Goal: Transaction & Acquisition: Book appointment/travel/reservation

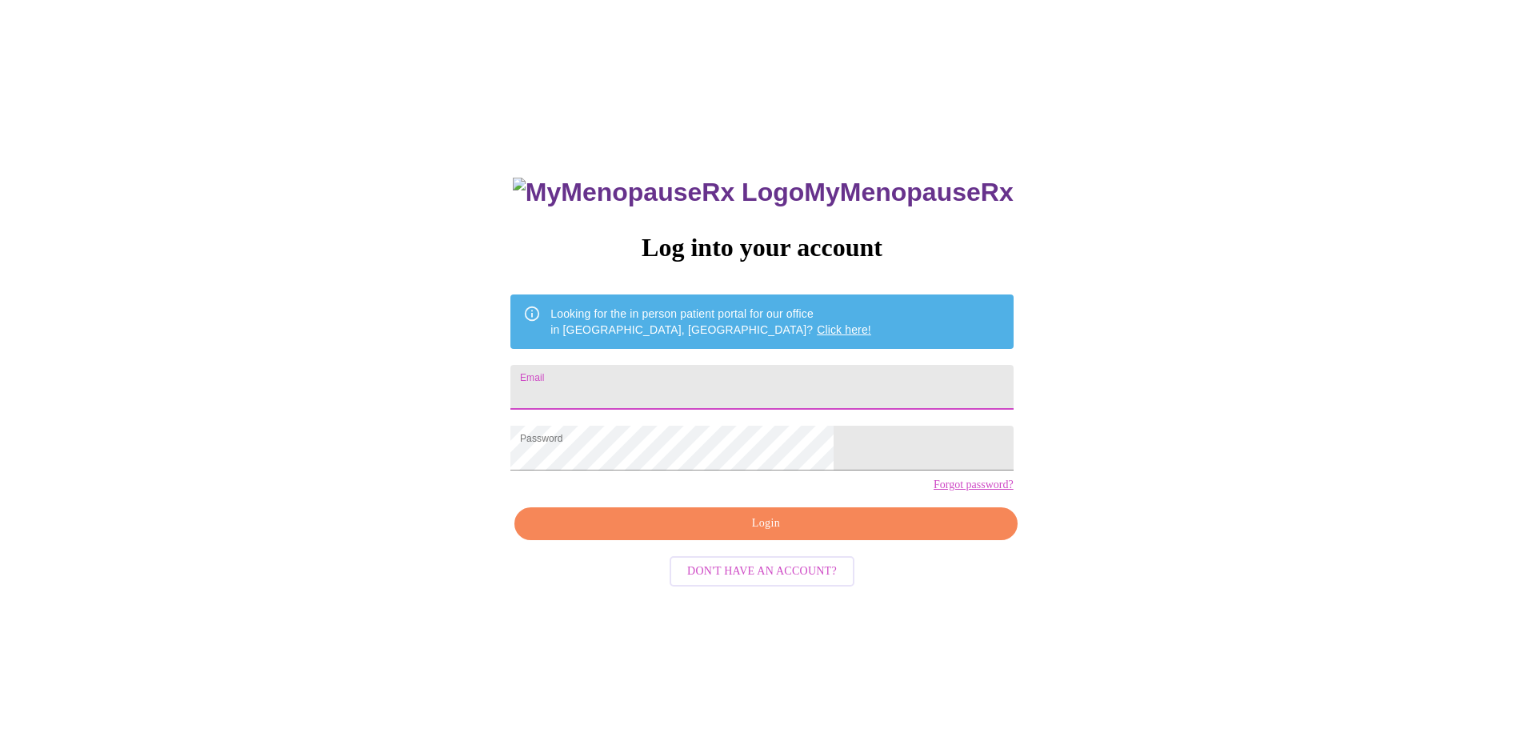
click at [680, 374] on input "Email" at bounding box center [761, 387] width 502 height 45
type input "trushatz@upsd.org"
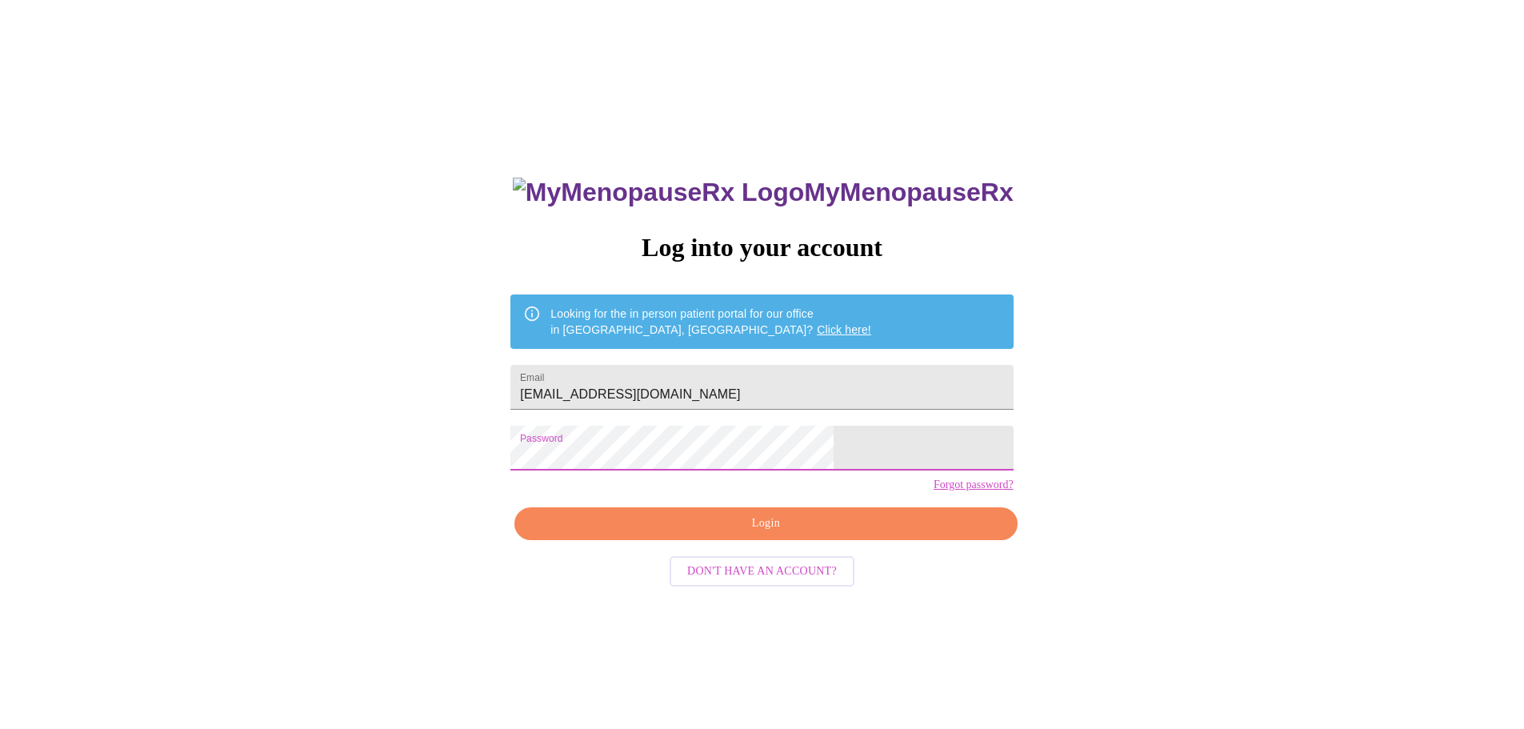
click at [711, 534] on span "Login" at bounding box center [766, 524] width 466 height 20
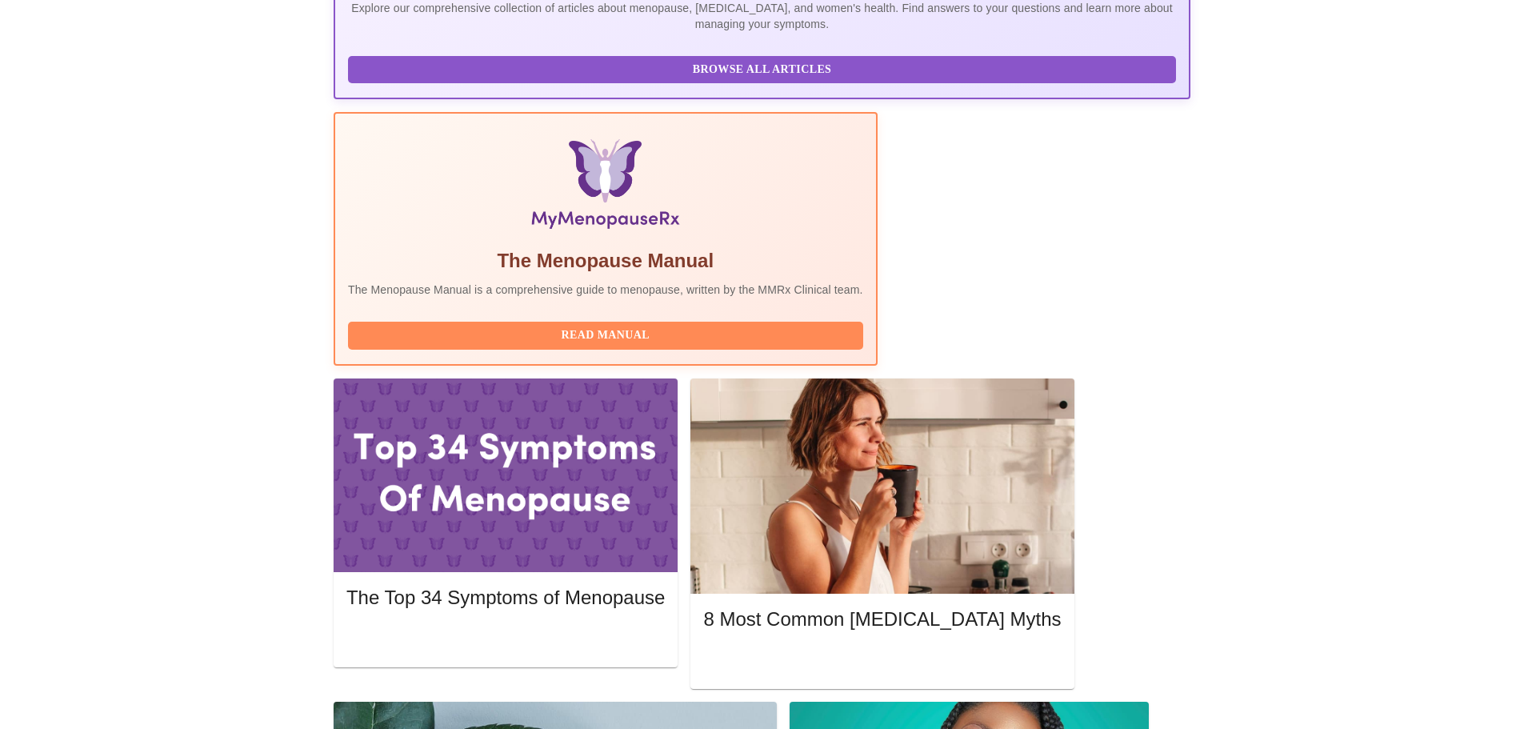
scroll to position [442, 0]
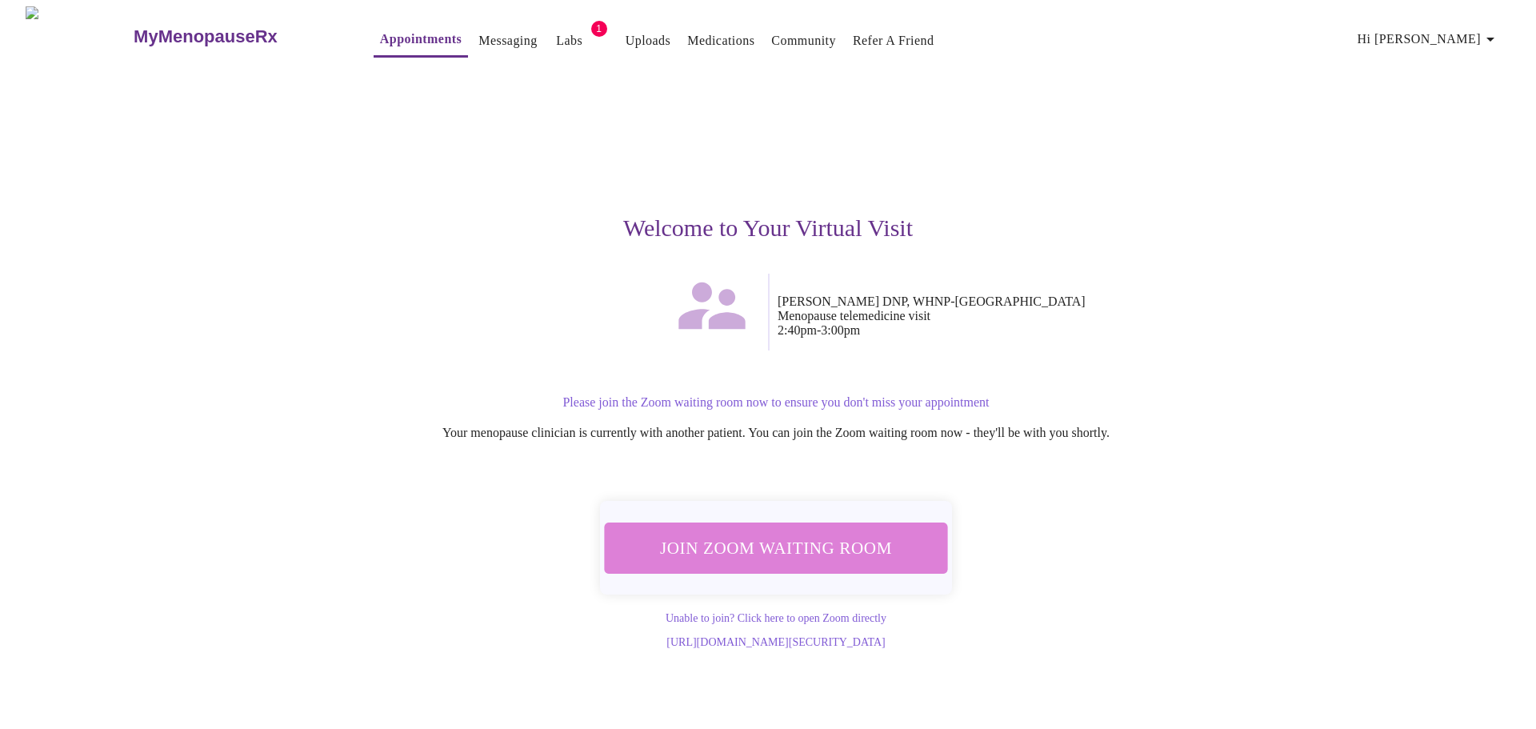
click at [811, 552] on span "Join Zoom Waiting Room" at bounding box center [775, 547] width 311 height 30
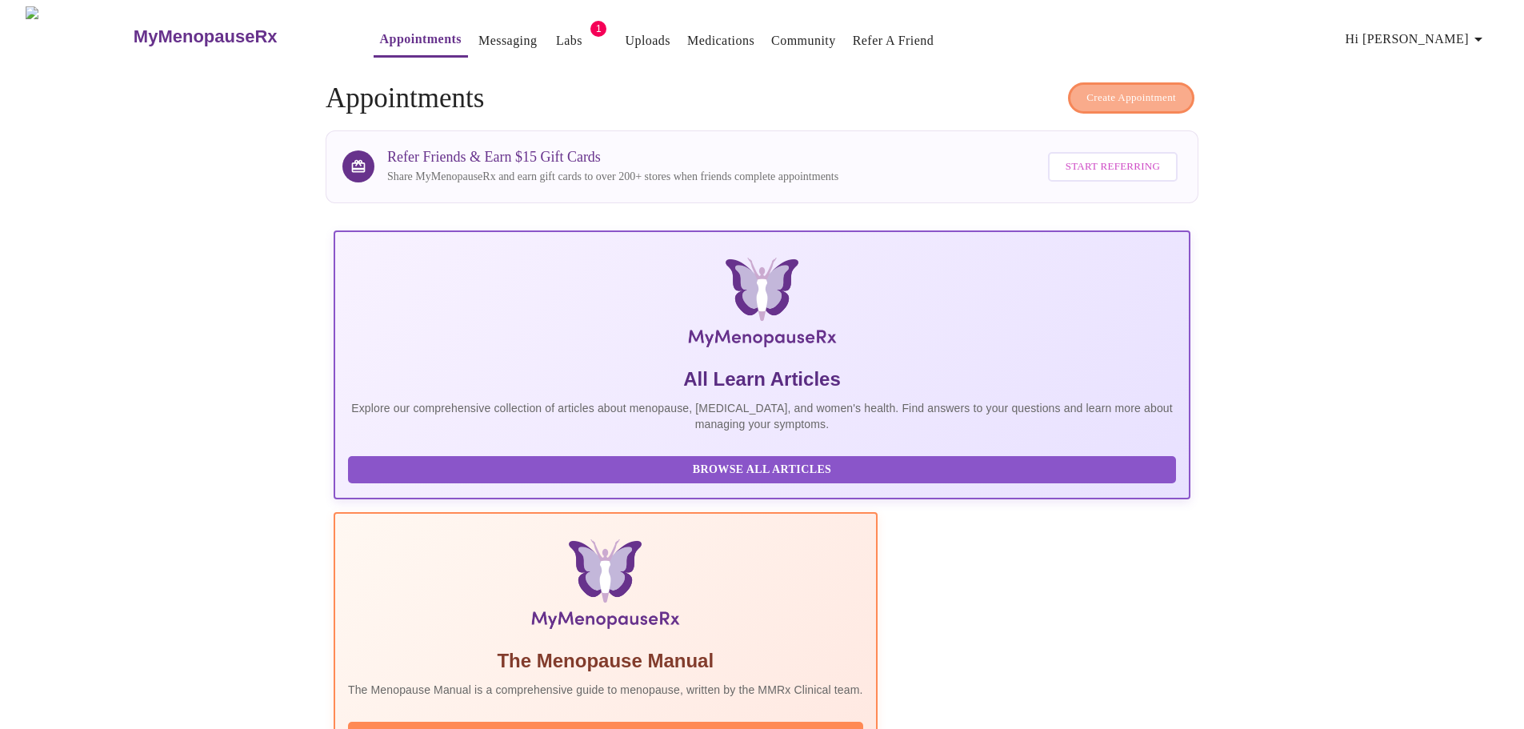
click at [1120, 95] on span "Create Appointment" at bounding box center [1131, 98] width 90 height 18
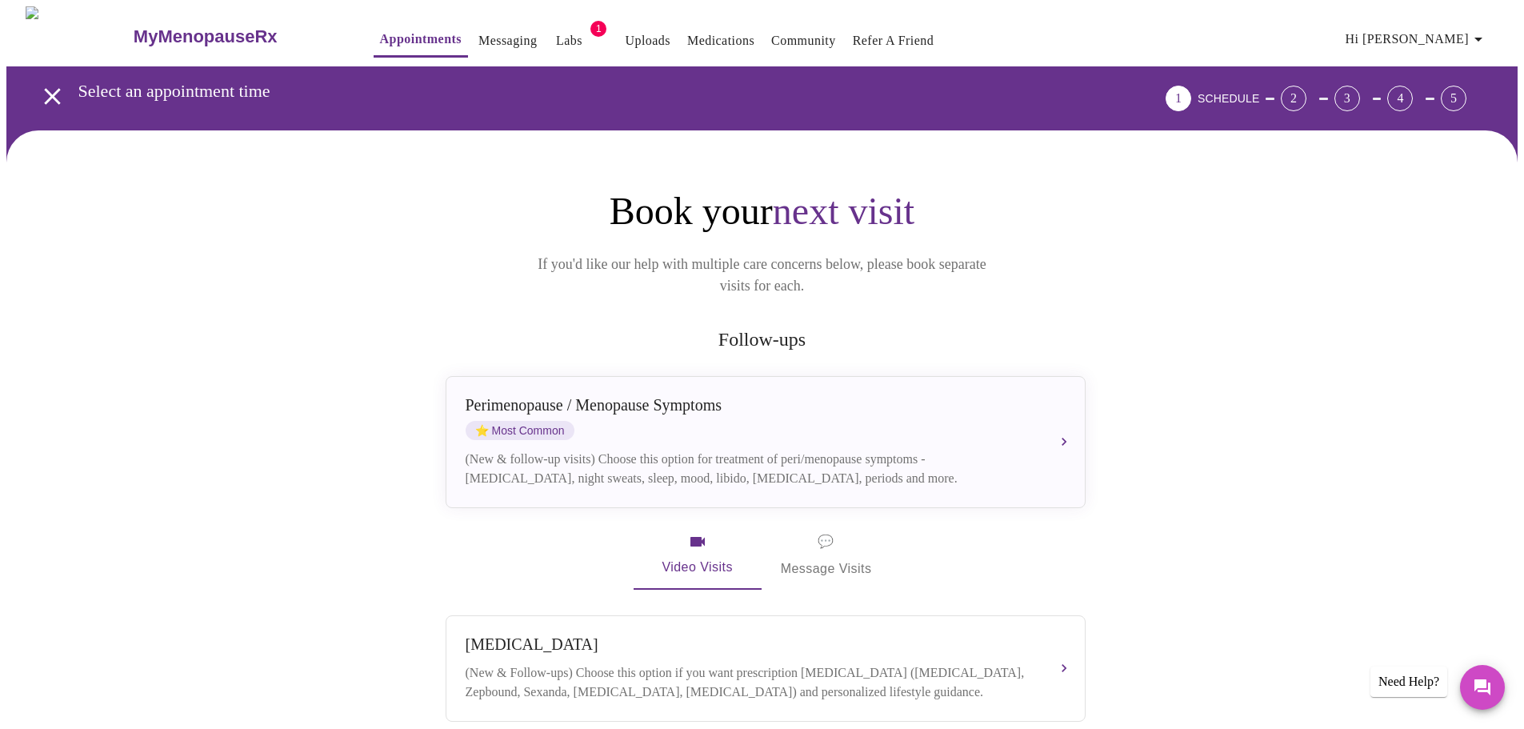
click at [534, 421] on span "⭐ Most Common" at bounding box center [520, 430] width 109 height 19
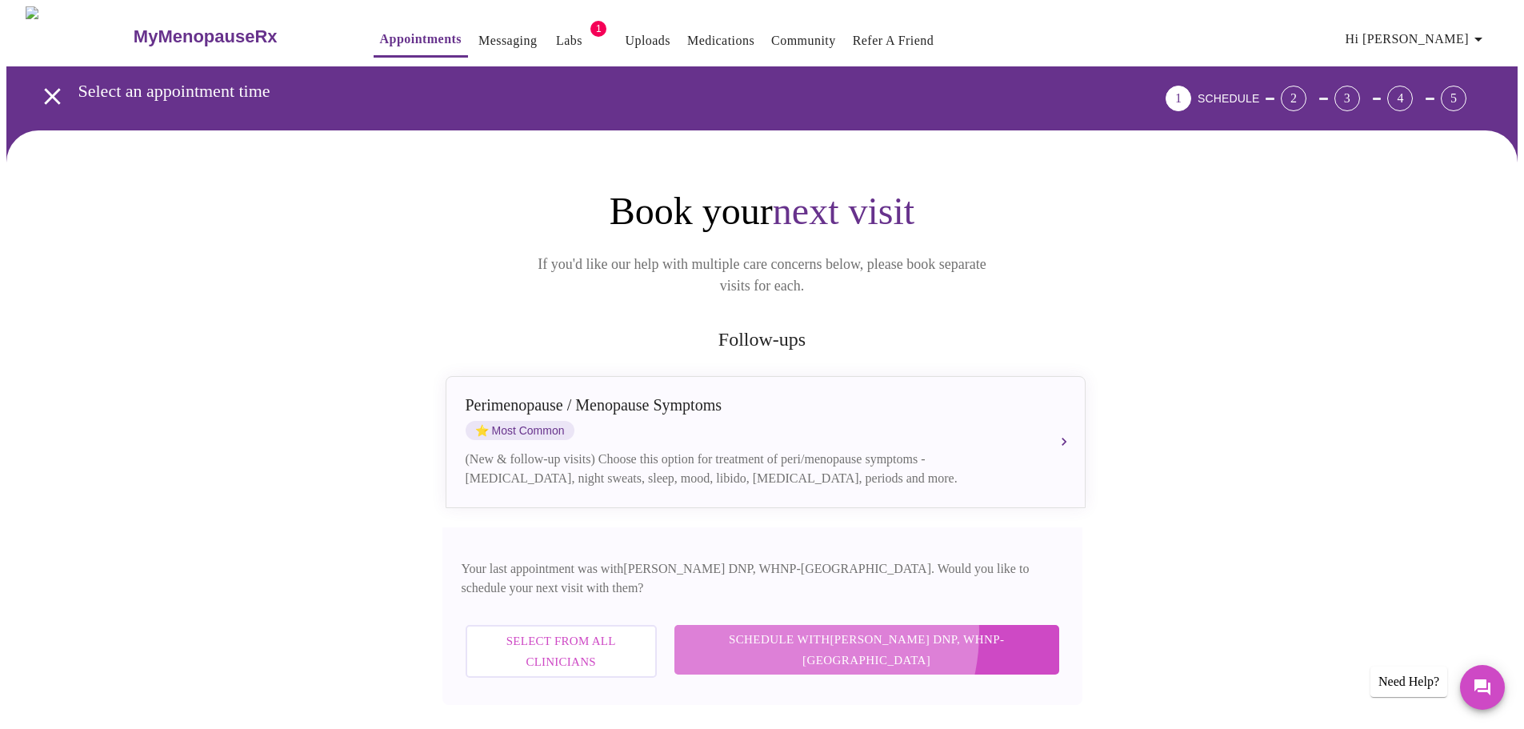
click at [861, 629] on span "Schedule with [PERSON_NAME] DNP, WHNP-BC" at bounding box center [866, 650] width 353 height 42
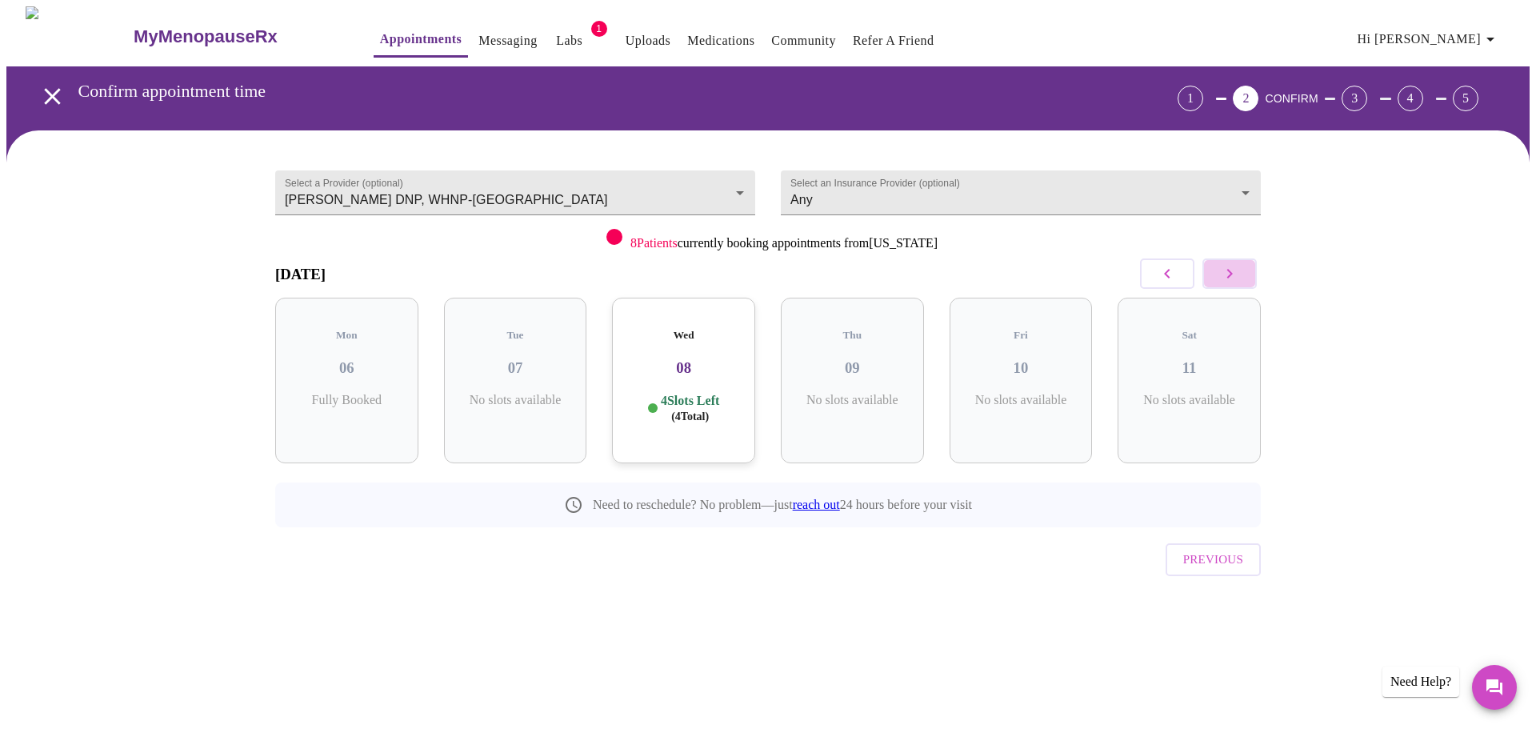
click at [1230, 278] on icon "button" at bounding box center [1229, 273] width 19 height 19
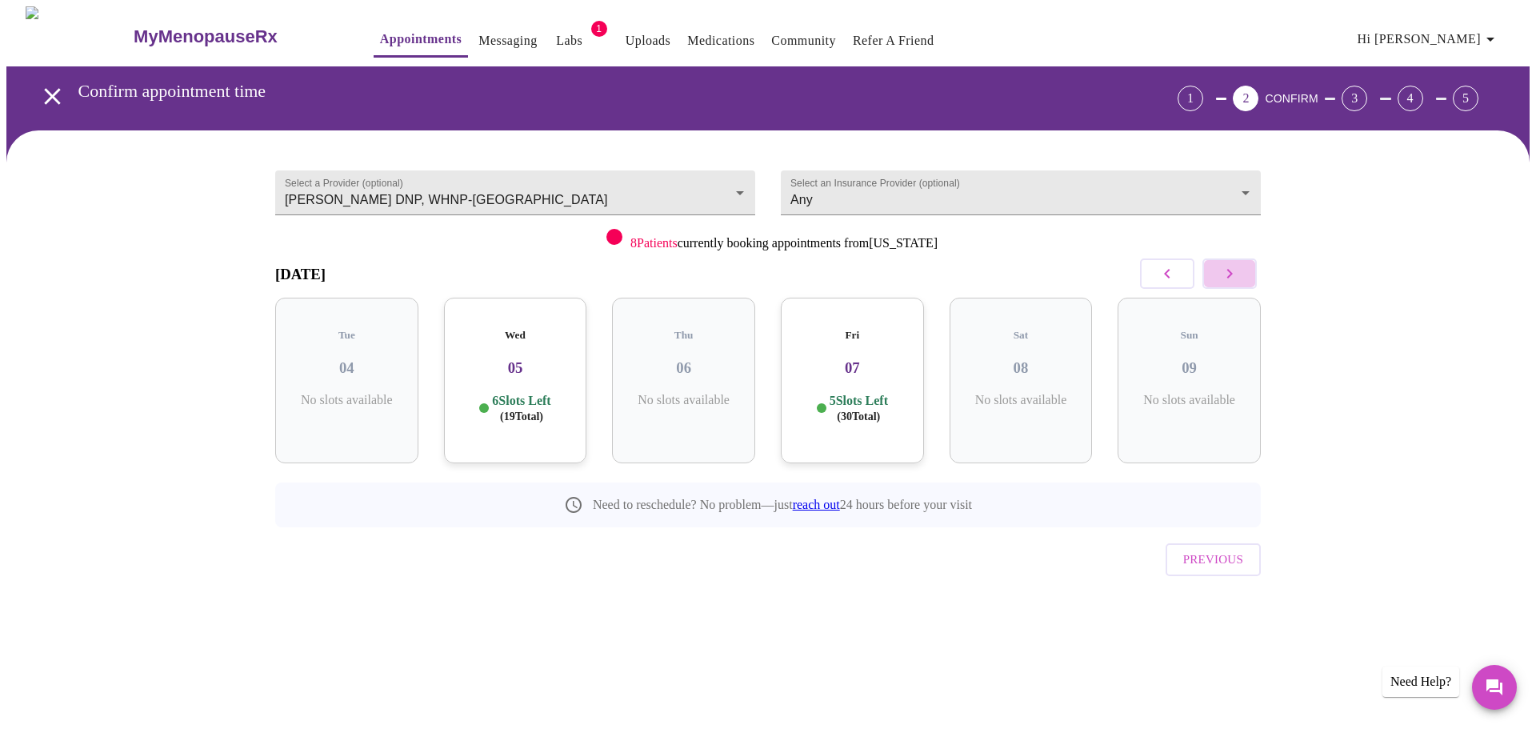
click at [1230, 278] on icon "button" at bounding box center [1229, 273] width 19 height 19
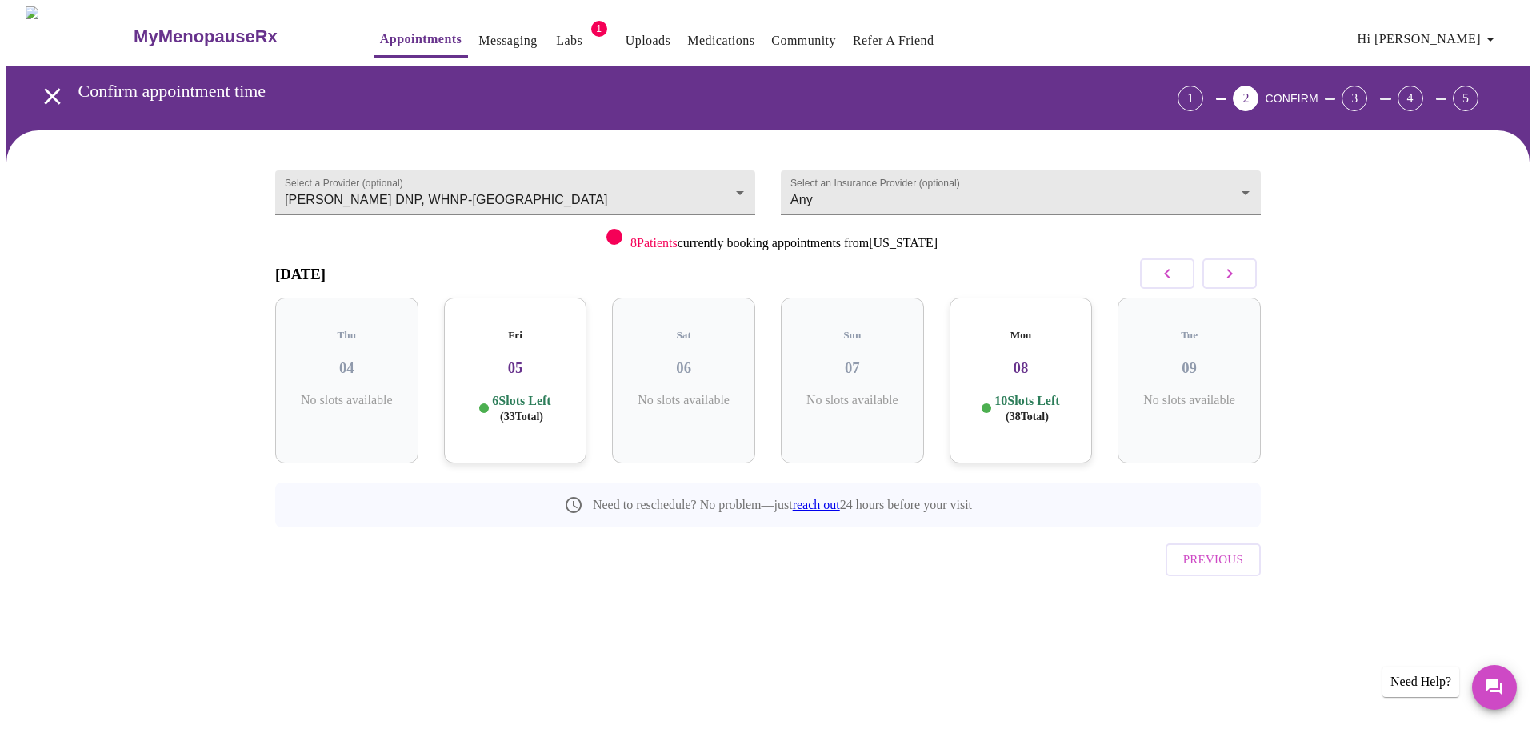
click at [540, 359] on h3 "05" at bounding box center [516, 368] width 118 height 18
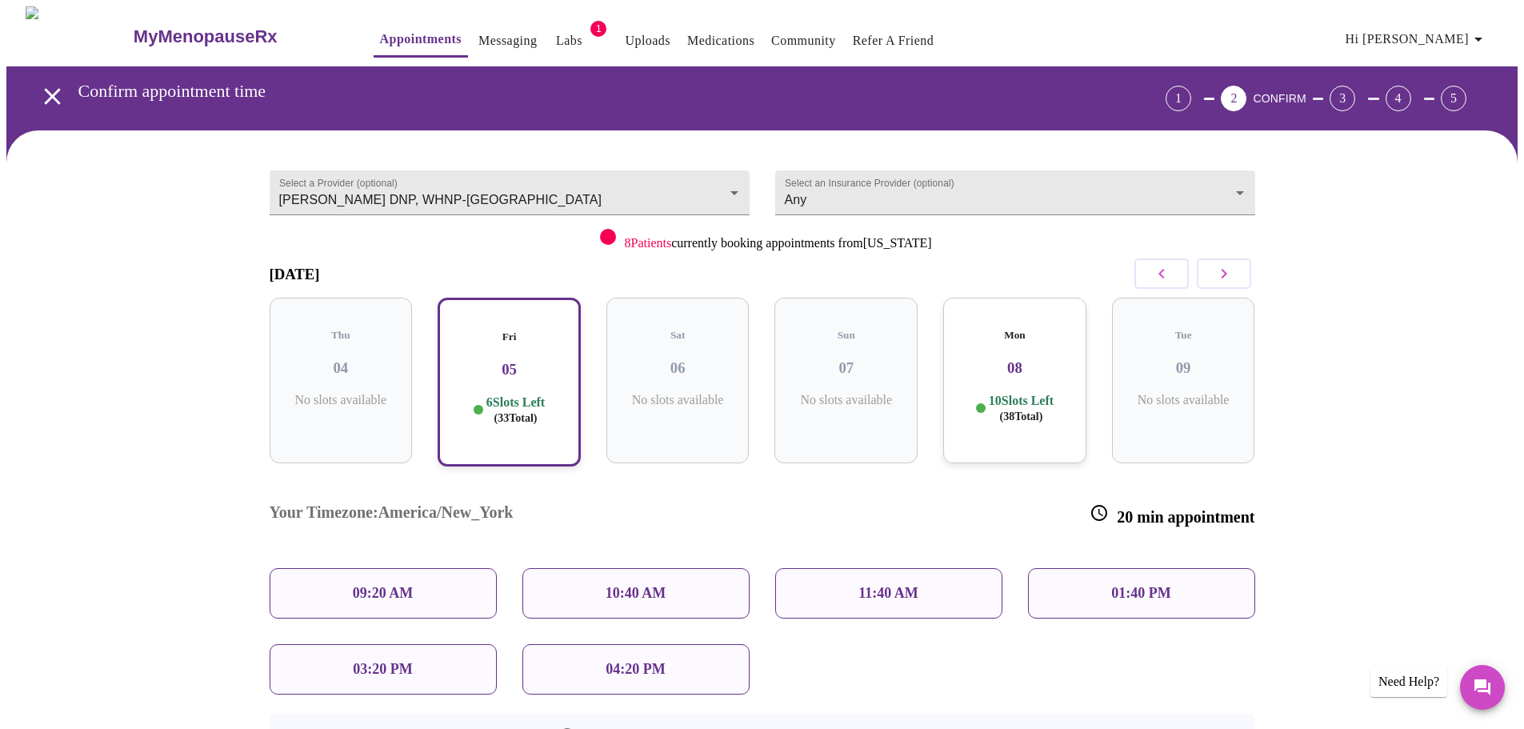
click at [1006, 359] on h3 "08" at bounding box center [1015, 368] width 118 height 18
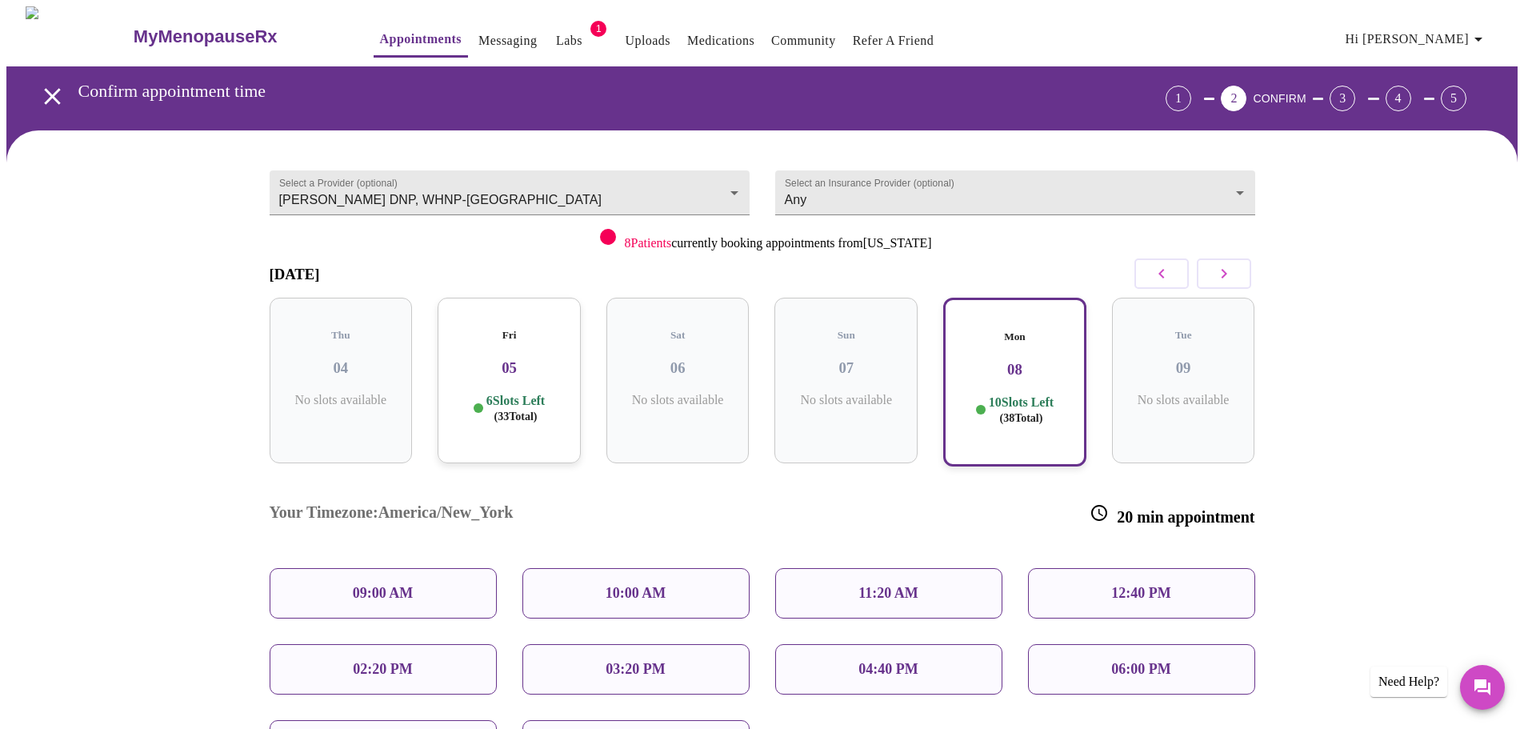
click at [515, 359] on h3 "05" at bounding box center [509, 368] width 118 height 18
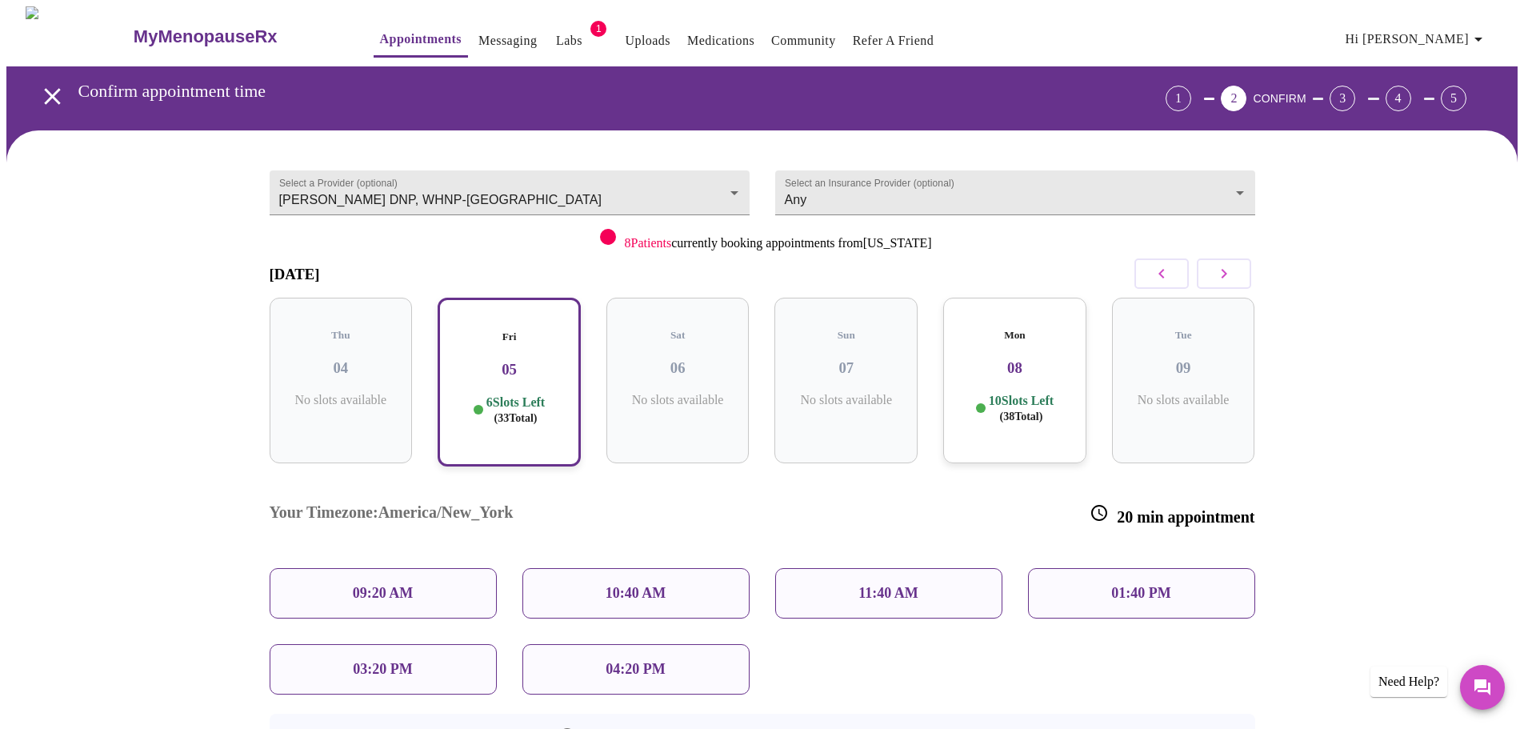
click at [378, 661] on p "03:20 PM" at bounding box center [382, 669] width 59 height 17
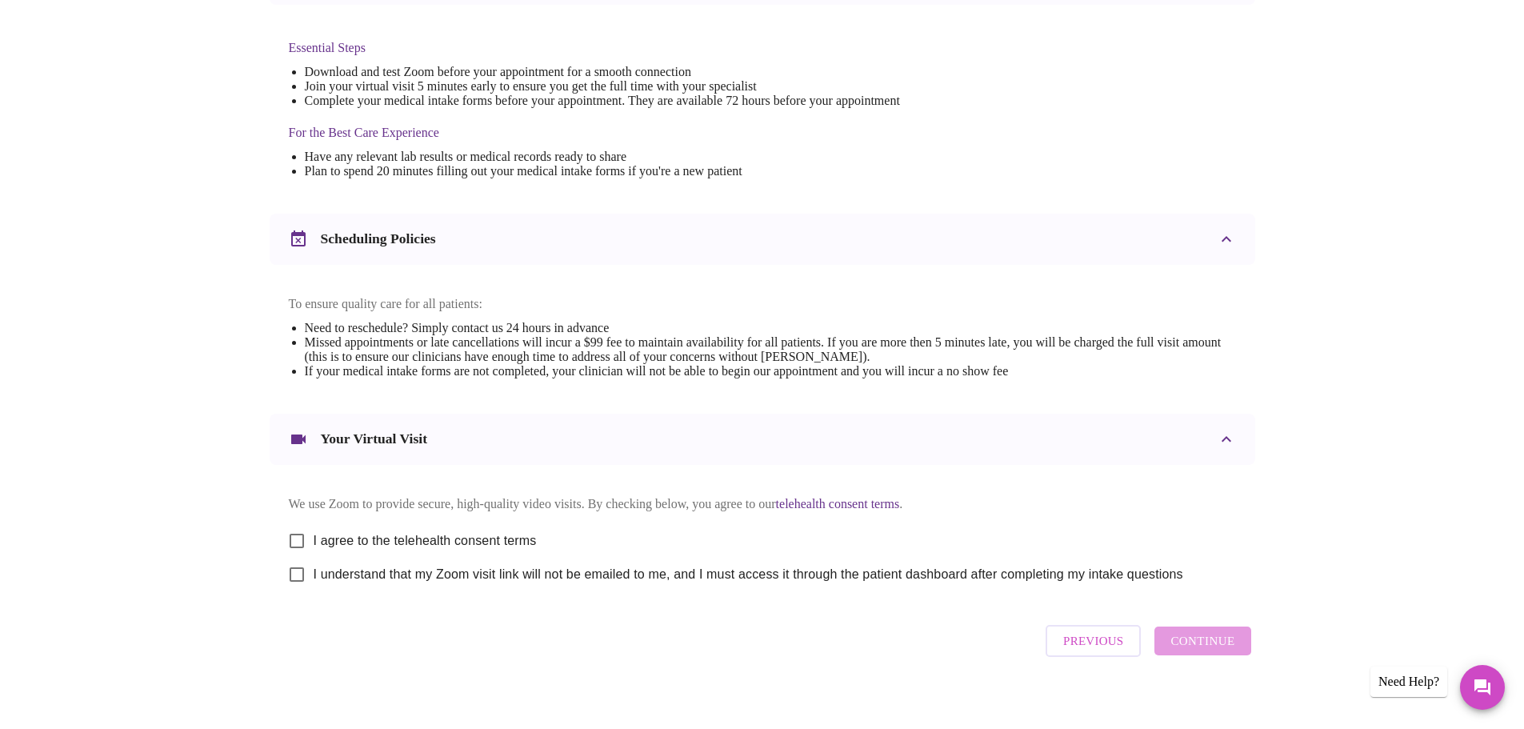
scroll to position [431, 0]
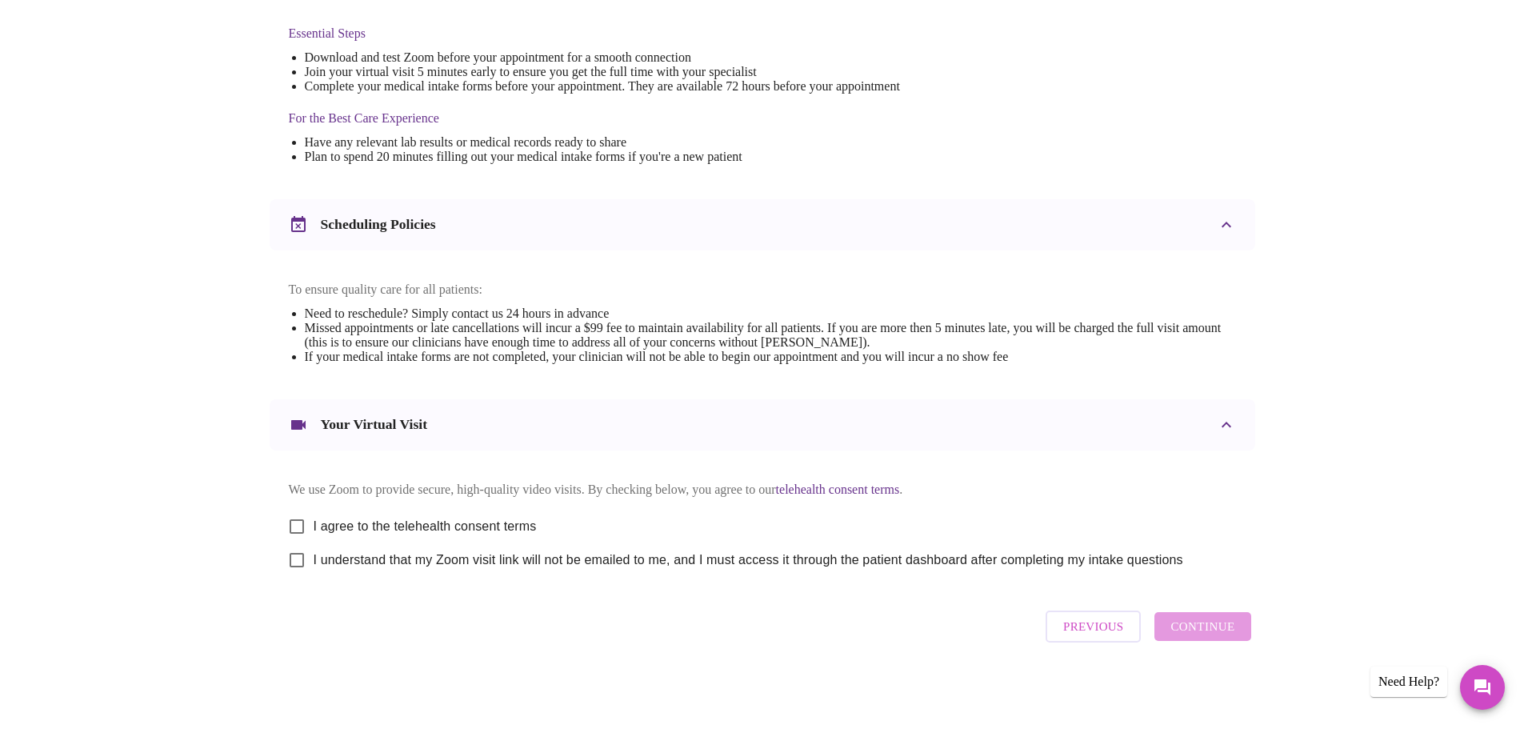
click at [296, 521] on input "I agree to the telehealth consent terms" at bounding box center [297, 527] width 34 height 34
checkbox input "true"
click at [300, 556] on input "I understand that my Zoom visit link will not be emailed to me, and I must acce…" at bounding box center [297, 560] width 34 height 34
click at [280, 543] on input "I understand that my Zoom visit link will not be emailed to me, and I must acce…" at bounding box center [297, 560] width 34 height 34
click at [298, 559] on input "I understand that my Zoom visit link will not be emailed to me, and I must acce…" at bounding box center [297, 560] width 34 height 34
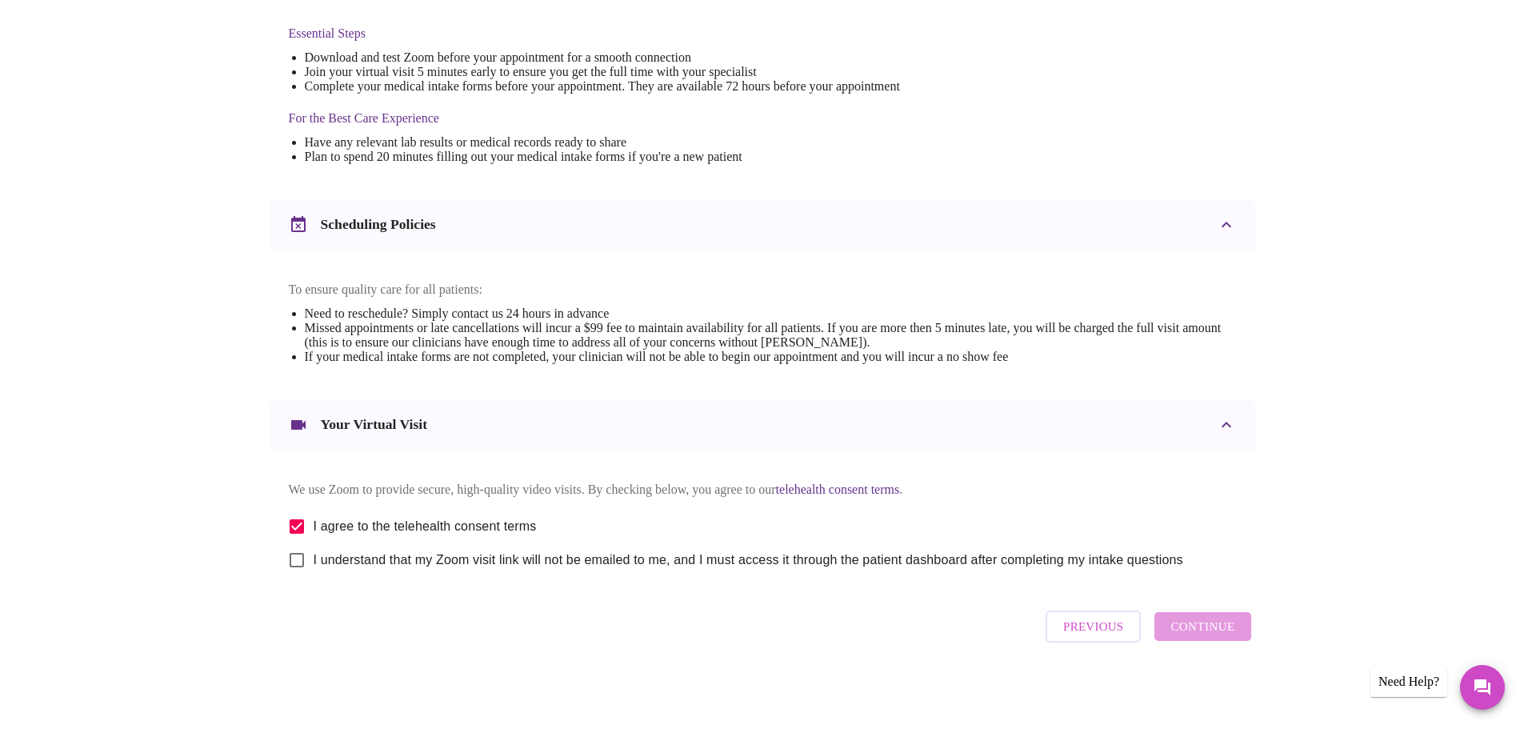
checkbox input "true"
click at [1208, 630] on span "Continue" at bounding box center [1202, 626] width 64 height 21
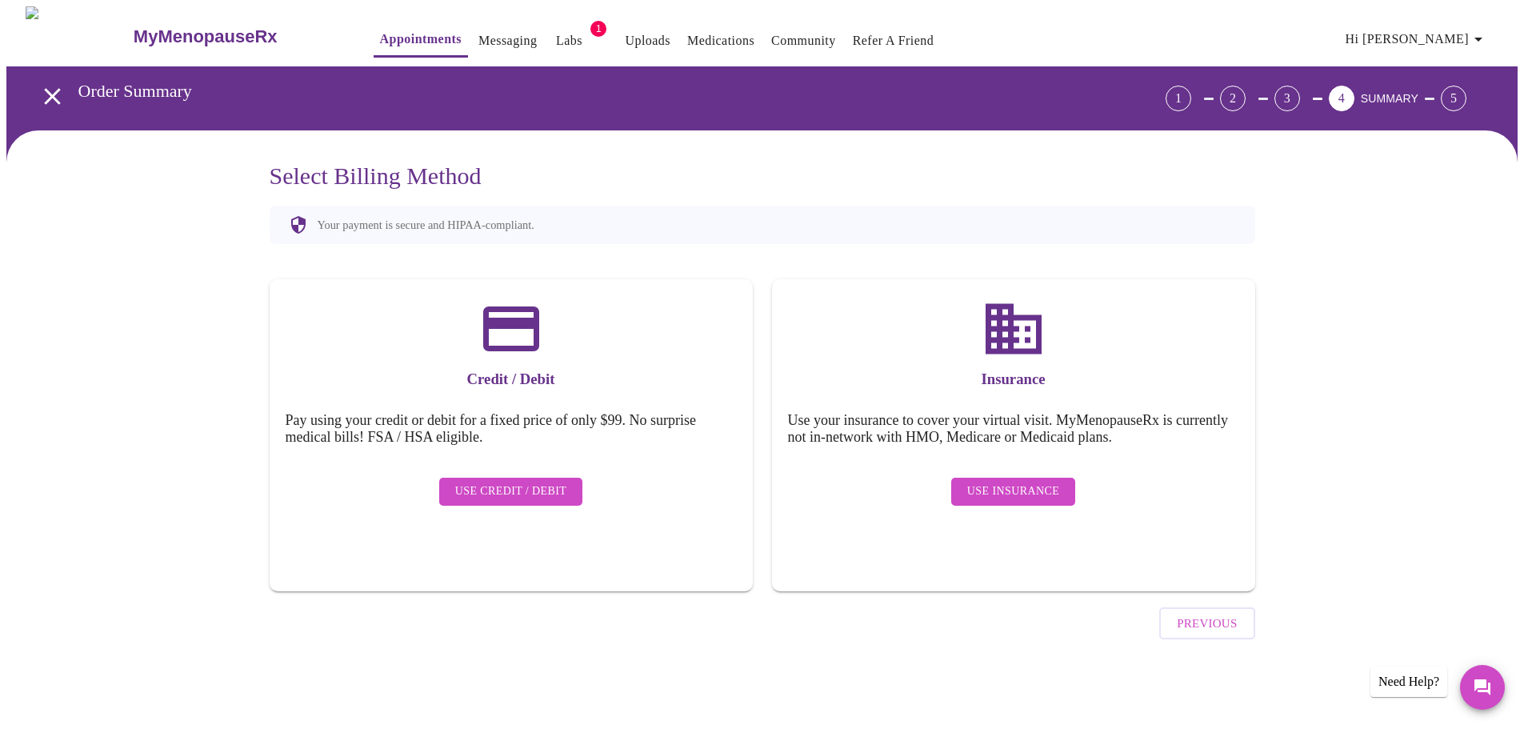
scroll to position [0, 0]
click at [44, 85] on icon "open drawer" at bounding box center [52, 96] width 28 height 28
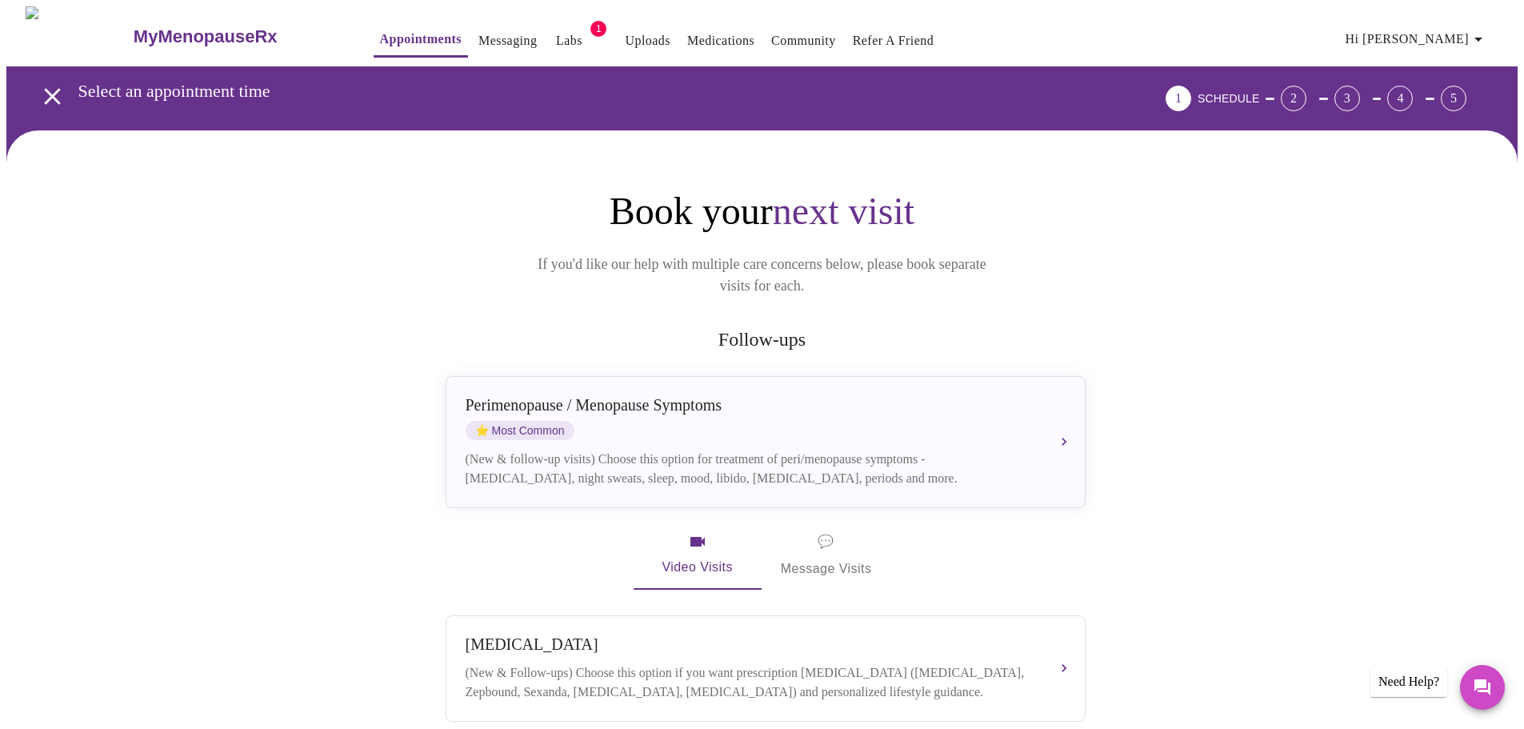
click at [532, 421] on span "⭐ Most Common" at bounding box center [520, 430] width 109 height 19
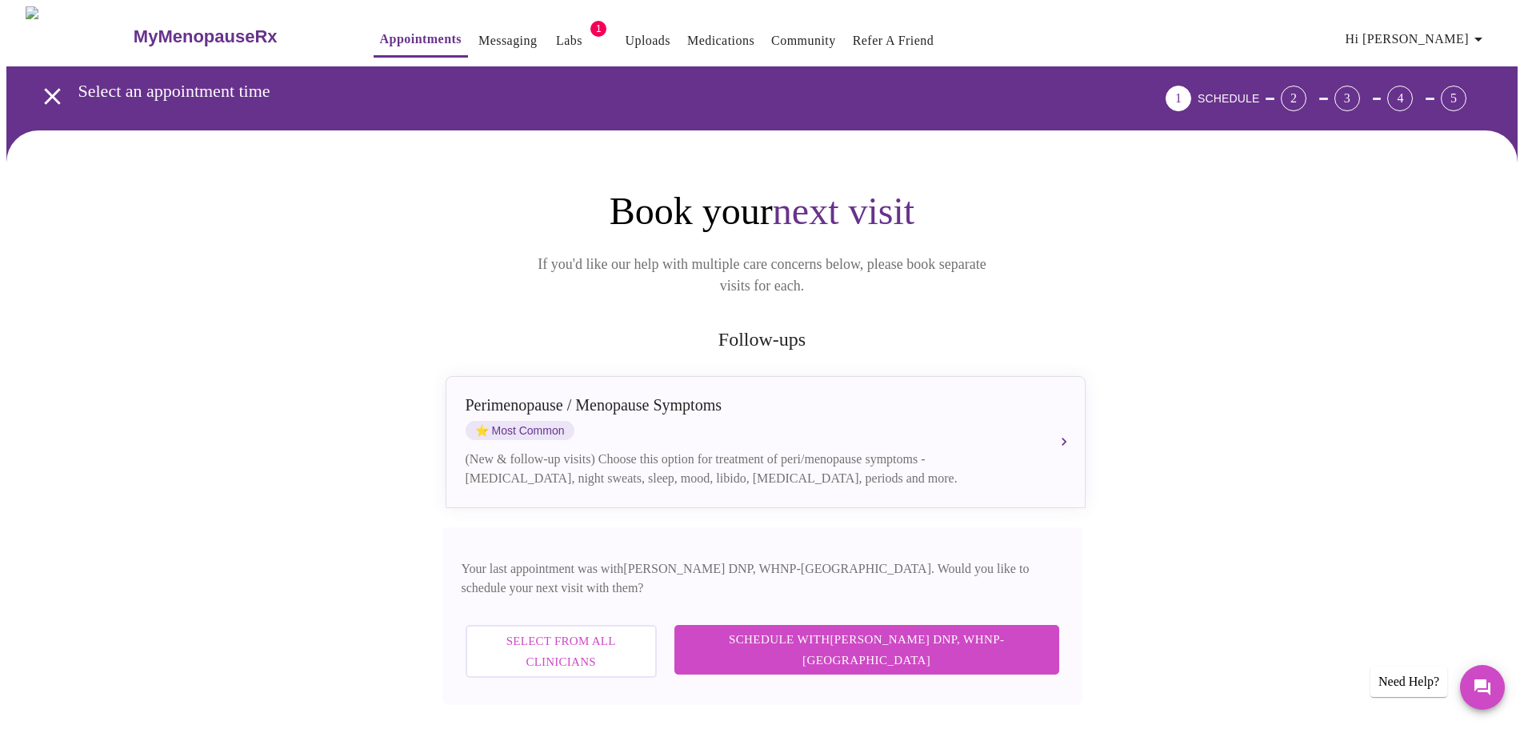
scroll to position [80, 0]
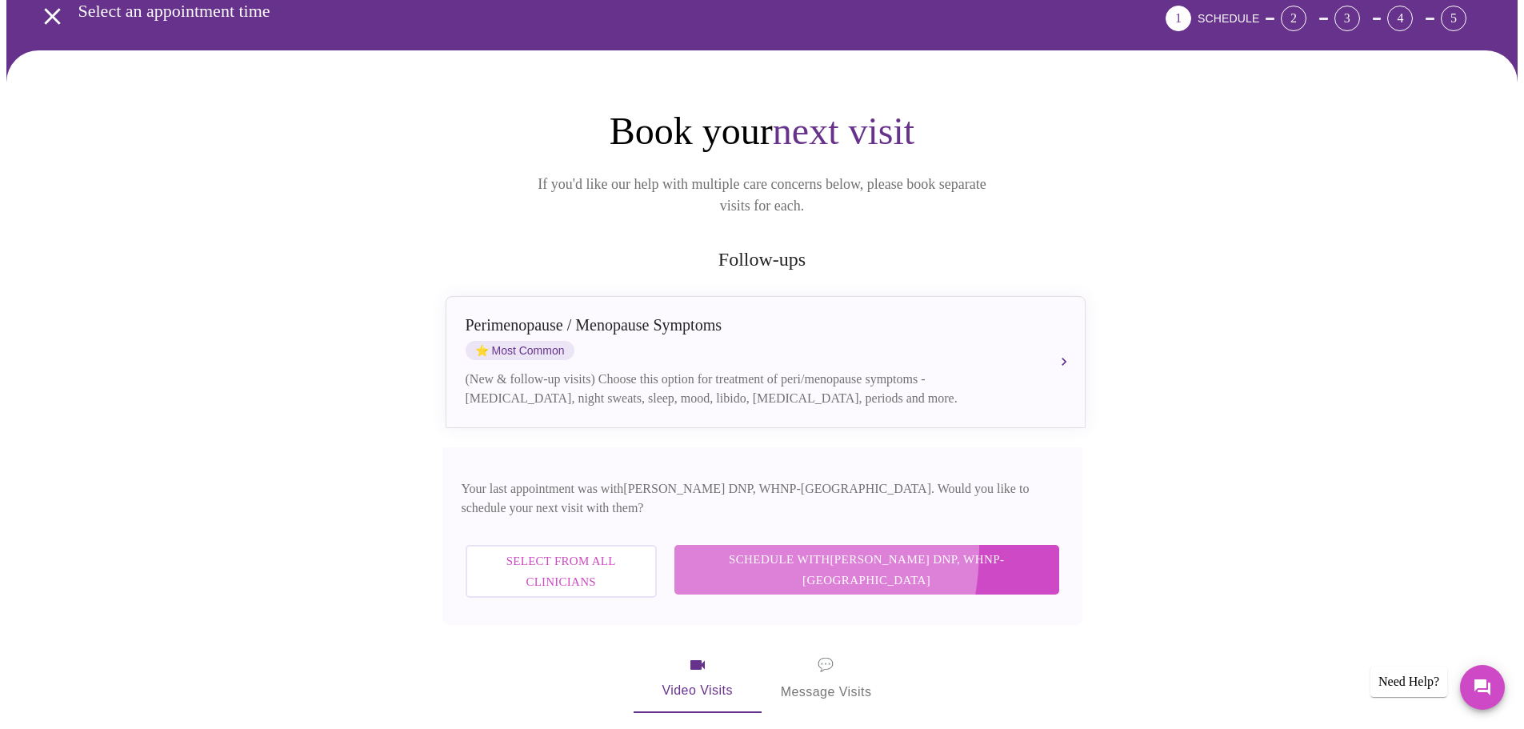
click at [795, 549] on span "Schedule with [PERSON_NAME] DNP, WHNP-BC" at bounding box center [866, 570] width 353 height 42
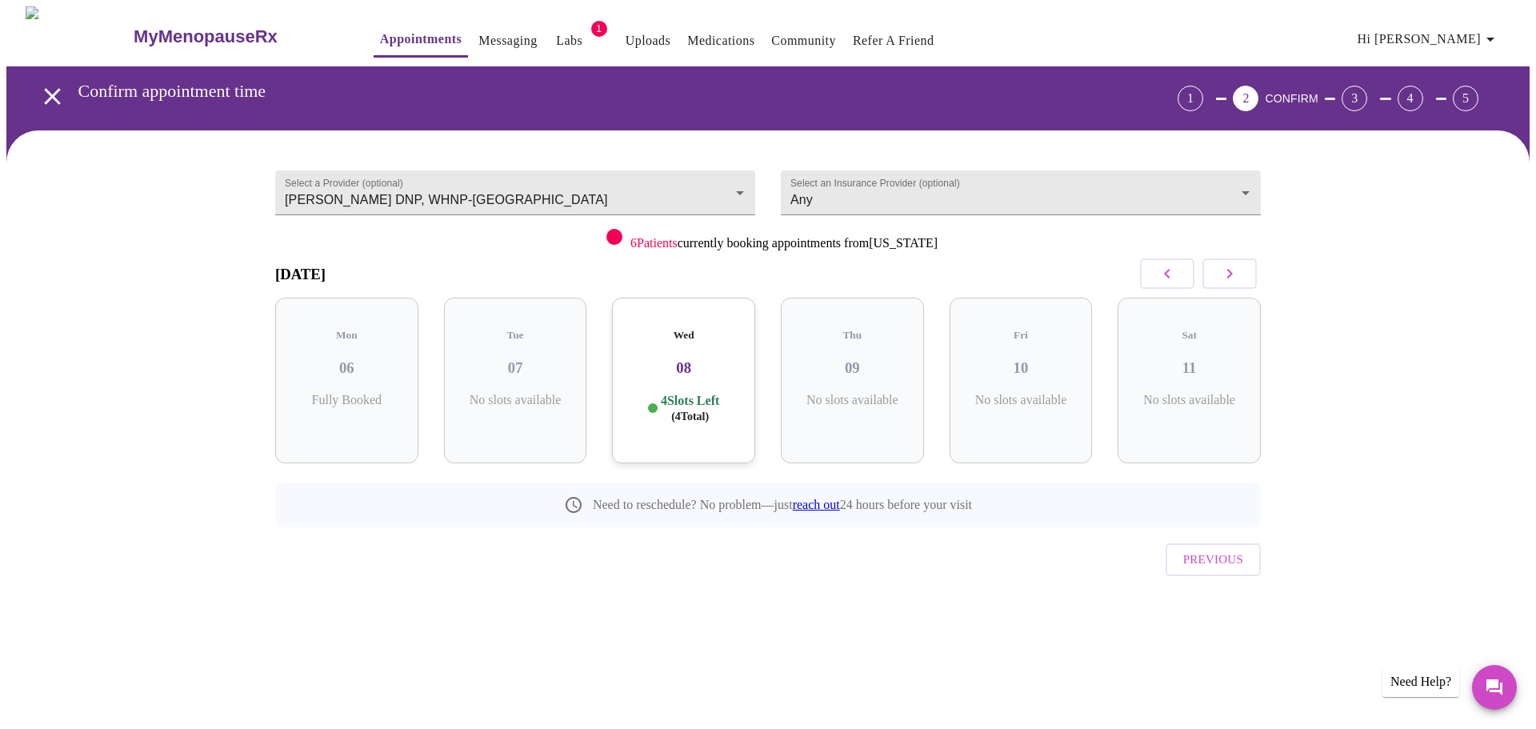
click at [686, 359] on h3 "08" at bounding box center [684, 368] width 118 height 18
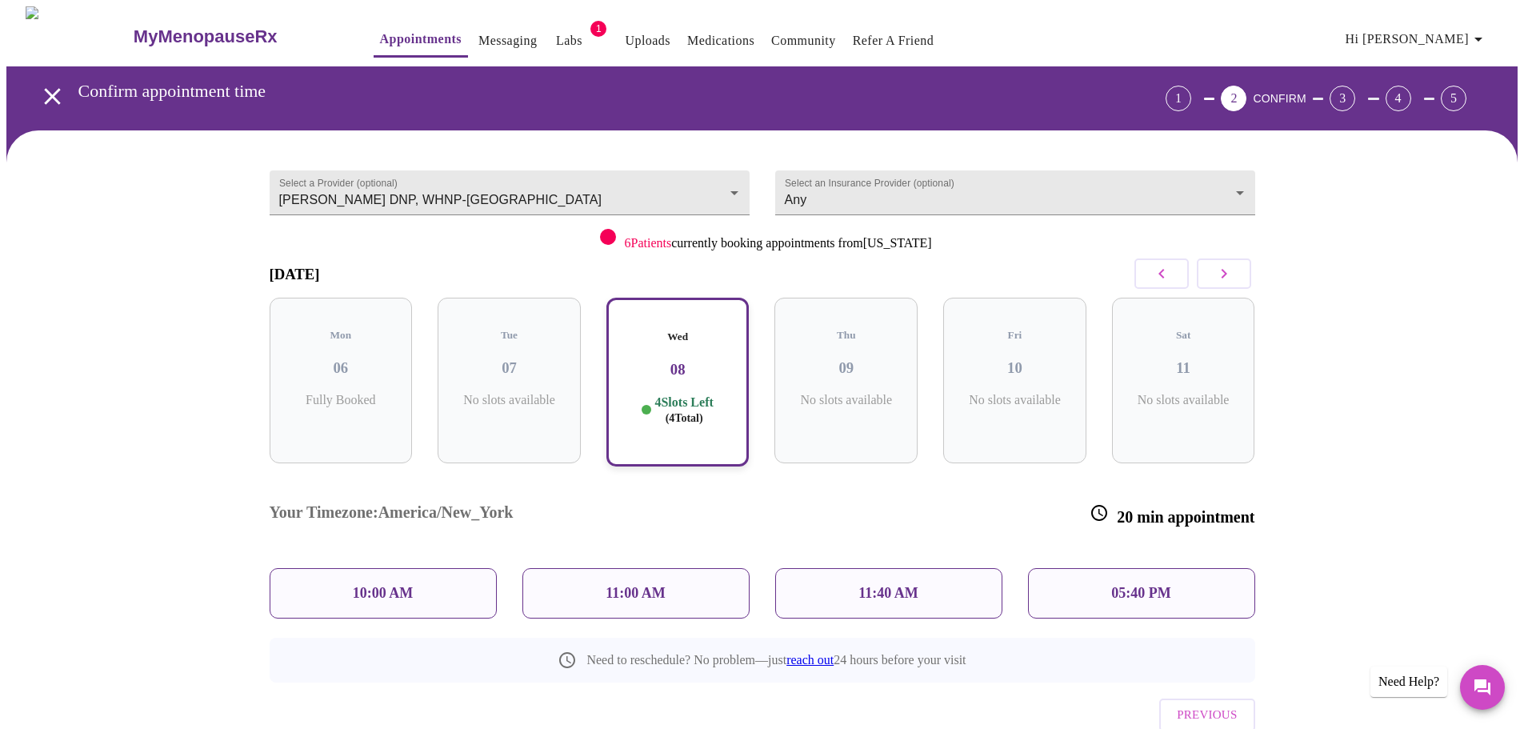
click at [726, 487] on div "Your Timezone: [GEOGRAPHIC_DATA]/New_York 20 min appointment" at bounding box center [762, 514] width 1011 height 81
click at [1225, 278] on icon "button" at bounding box center [1223, 273] width 19 height 19
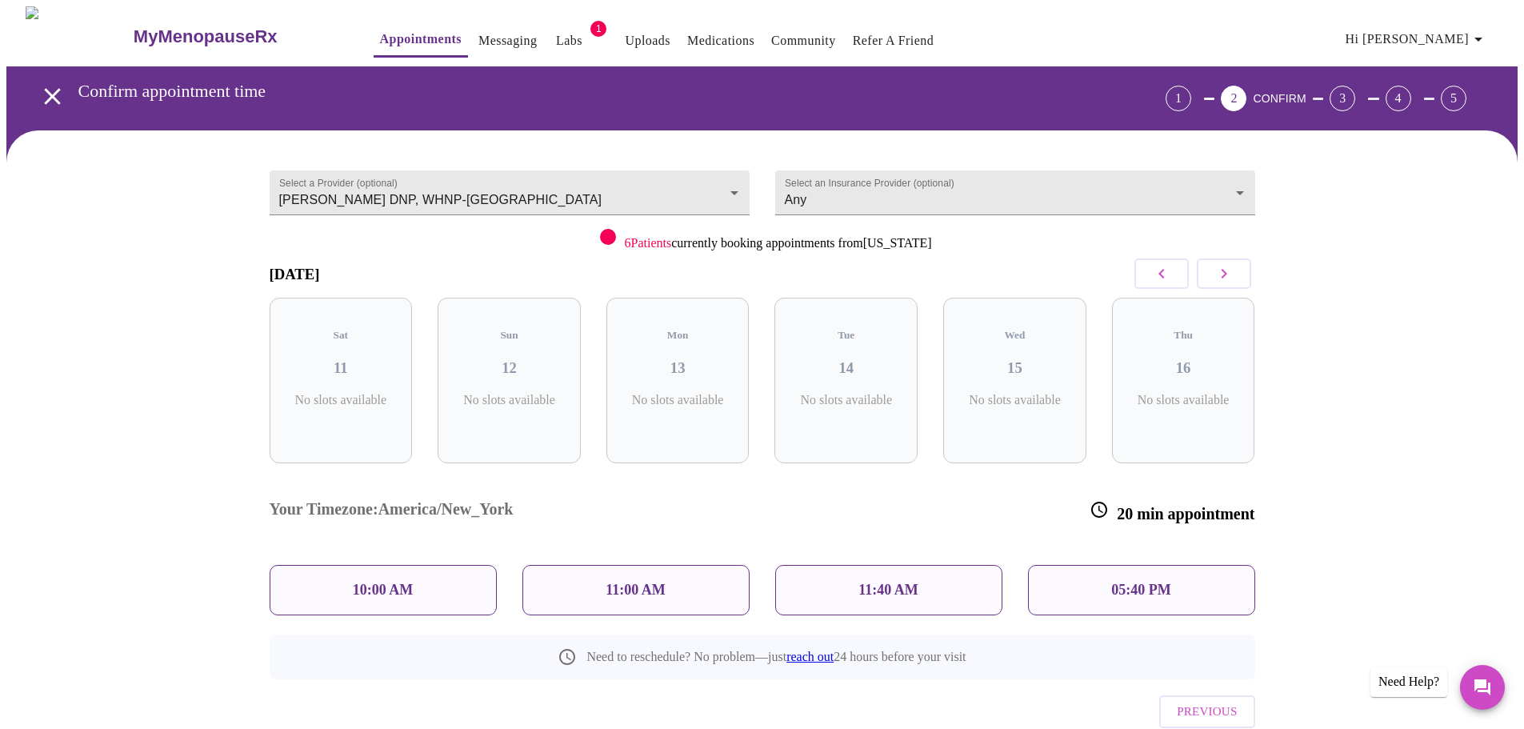
click at [1225, 278] on icon "button" at bounding box center [1223, 273] width 19 height 19
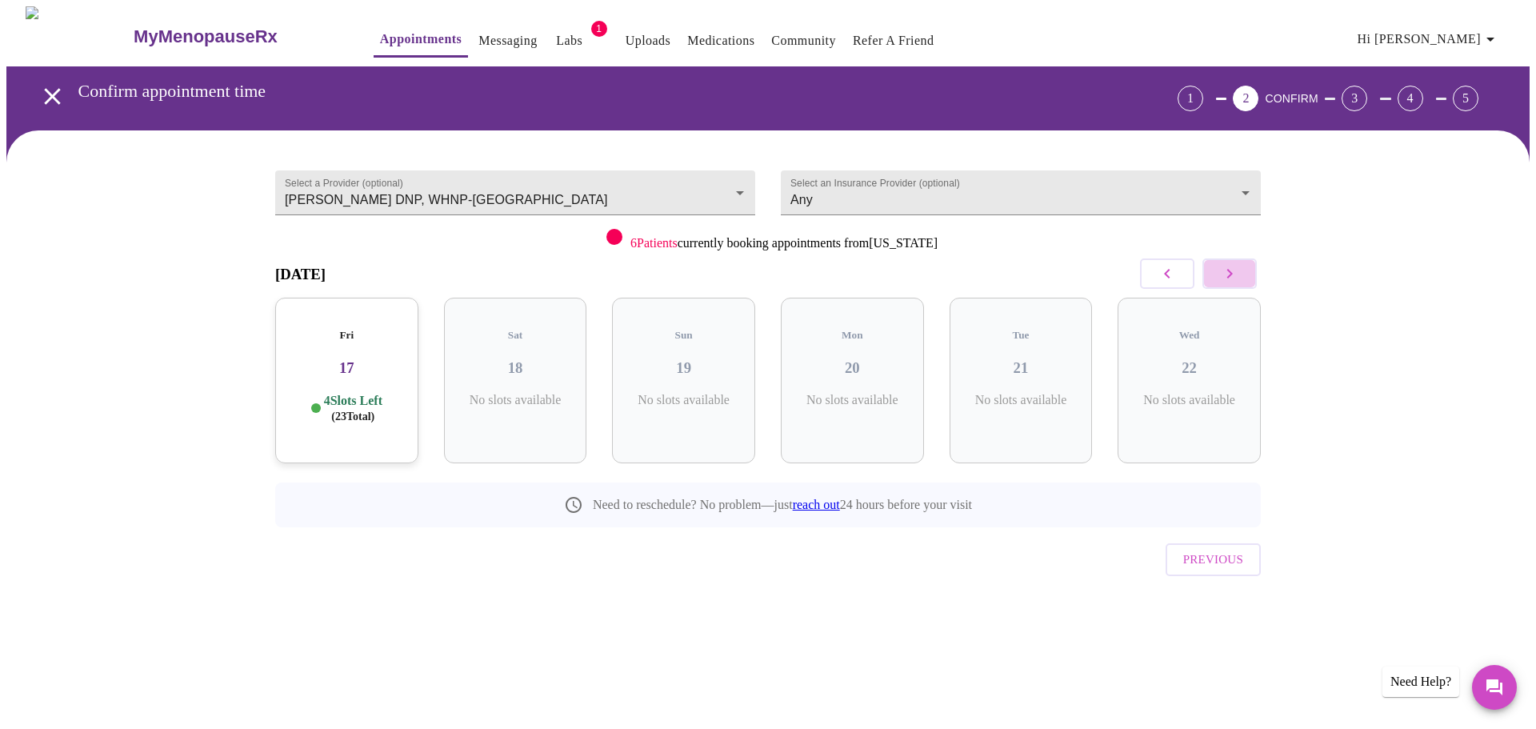
click at [1225, 278] on icon "button" at bounding box center [1229, 273] width 19 height 19
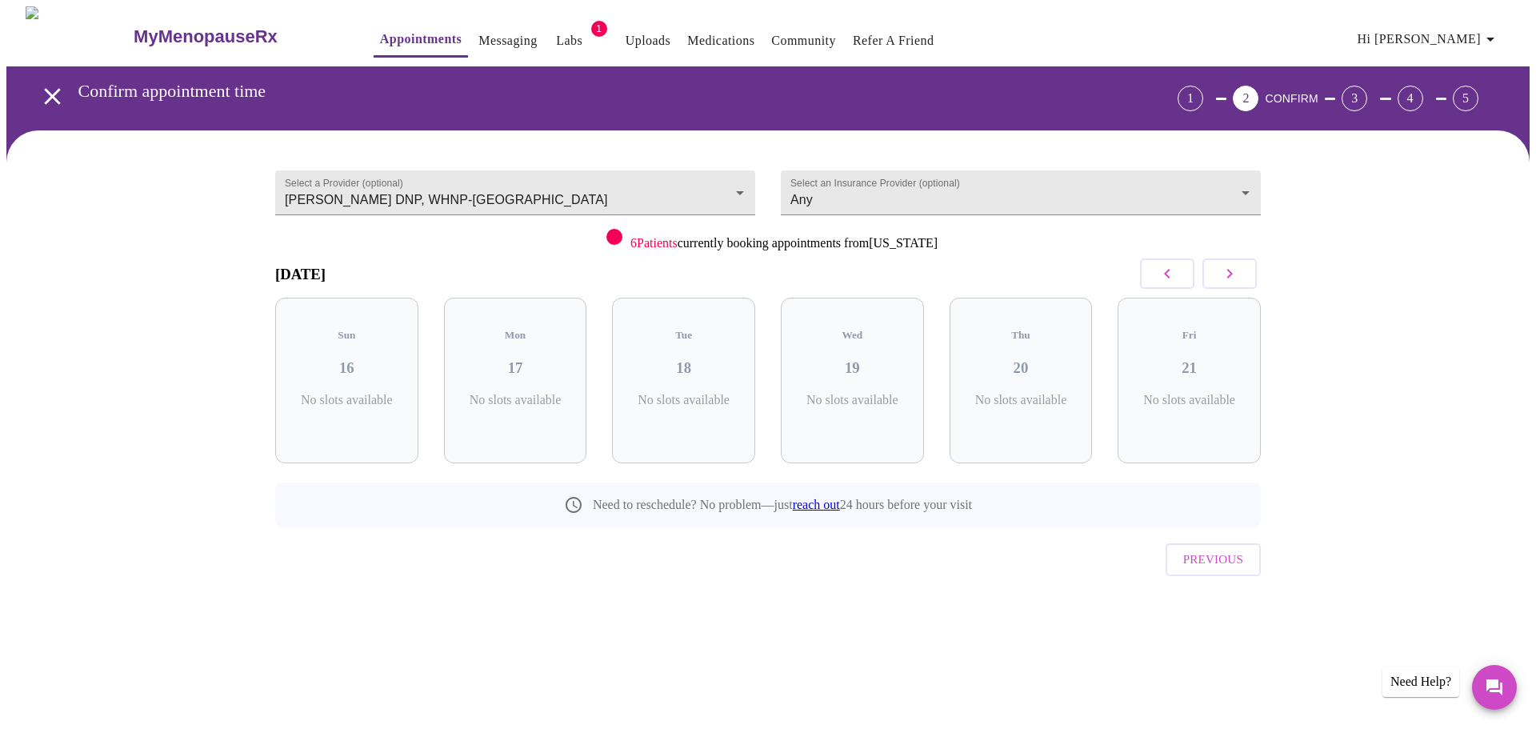
click at [1225, 278] on icon "button" at bounding box center [1229, 273] width 19 height 19
click at [1168, 277] on icon "button" at bounding box center [1167, 274] width 6 height 10
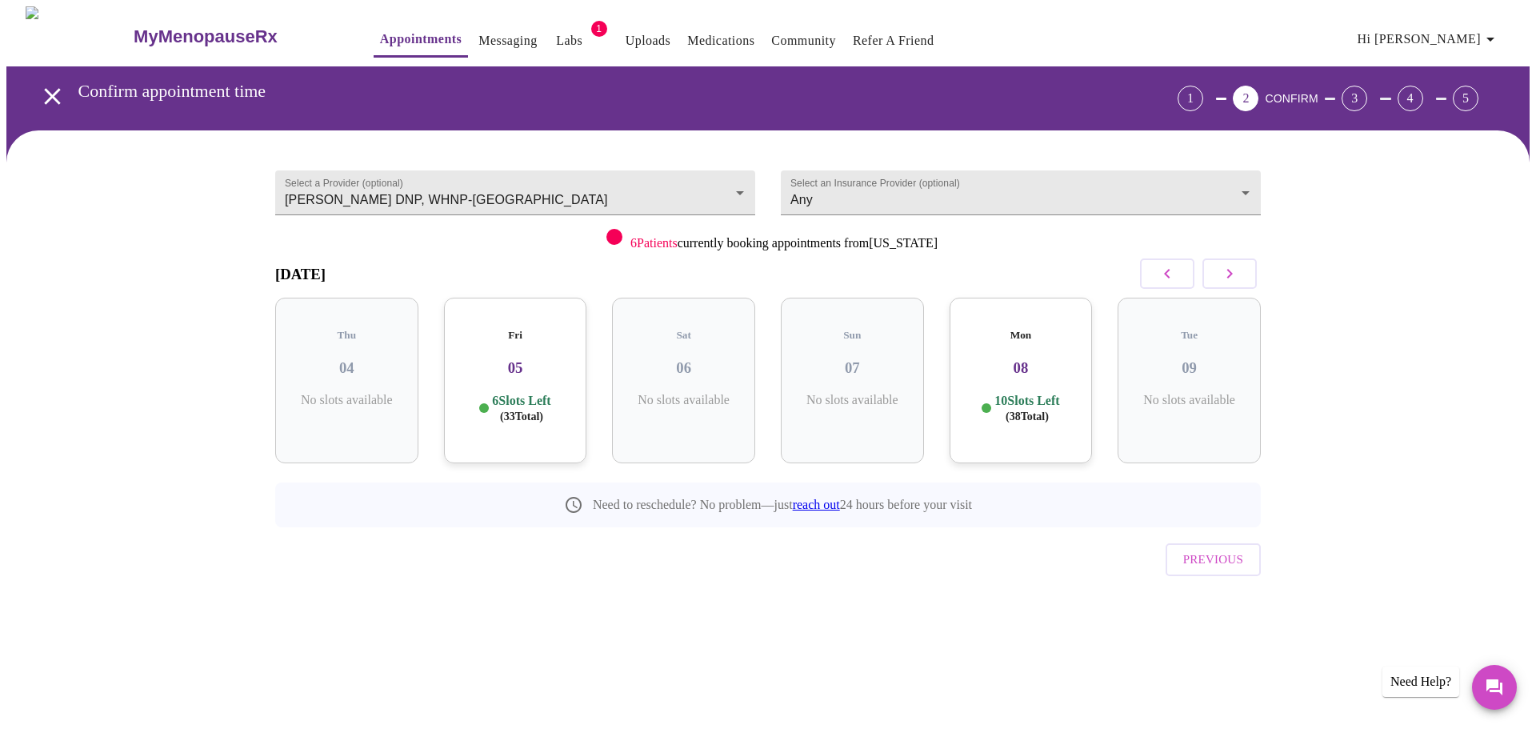
click at [512, 375] on div "Fri 05 6 Slots Left ( 33 Total)" at bounding box center [515, 381] width 143 height 166
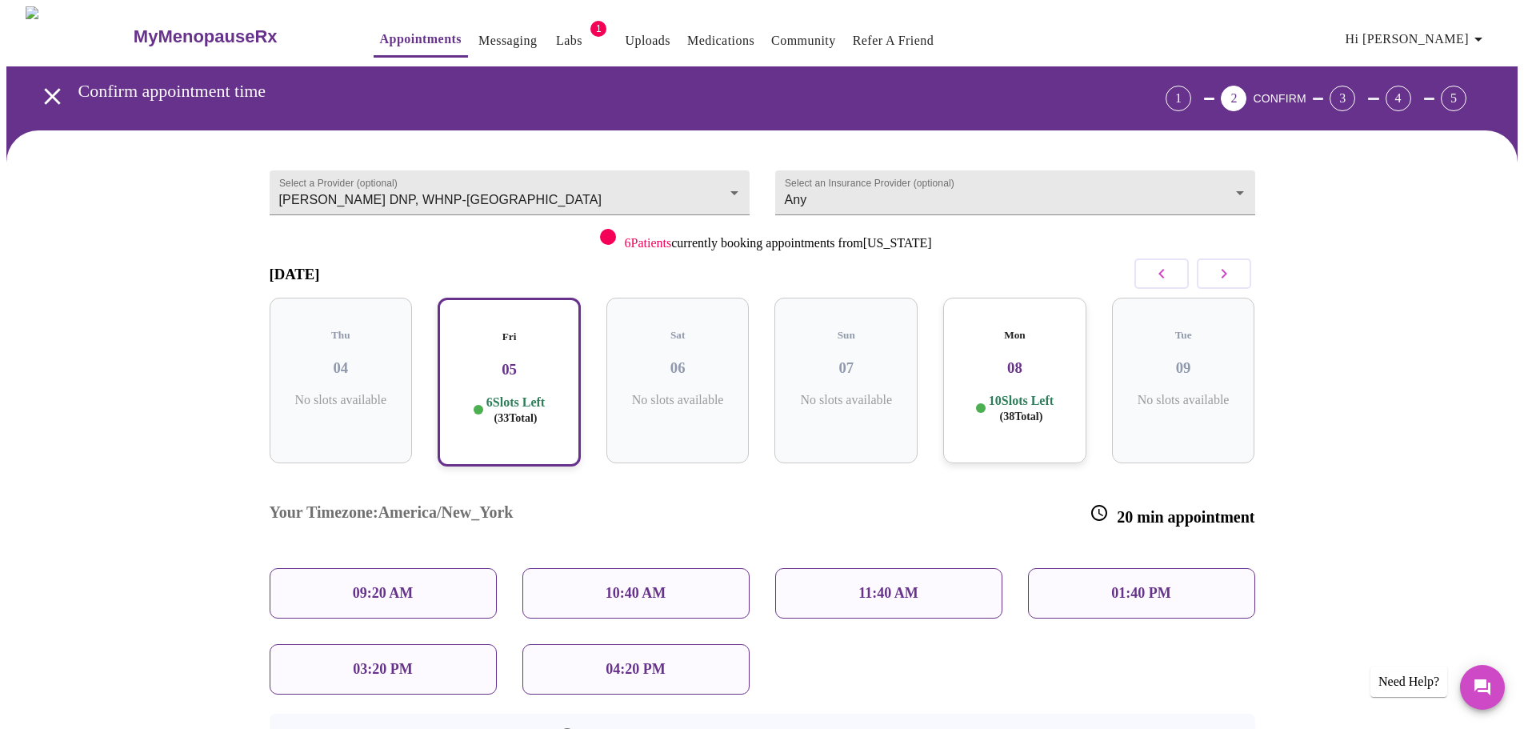
click at [375, 661] on p "03:20 PM" at bounding box center [382, 669] width 59 height 17
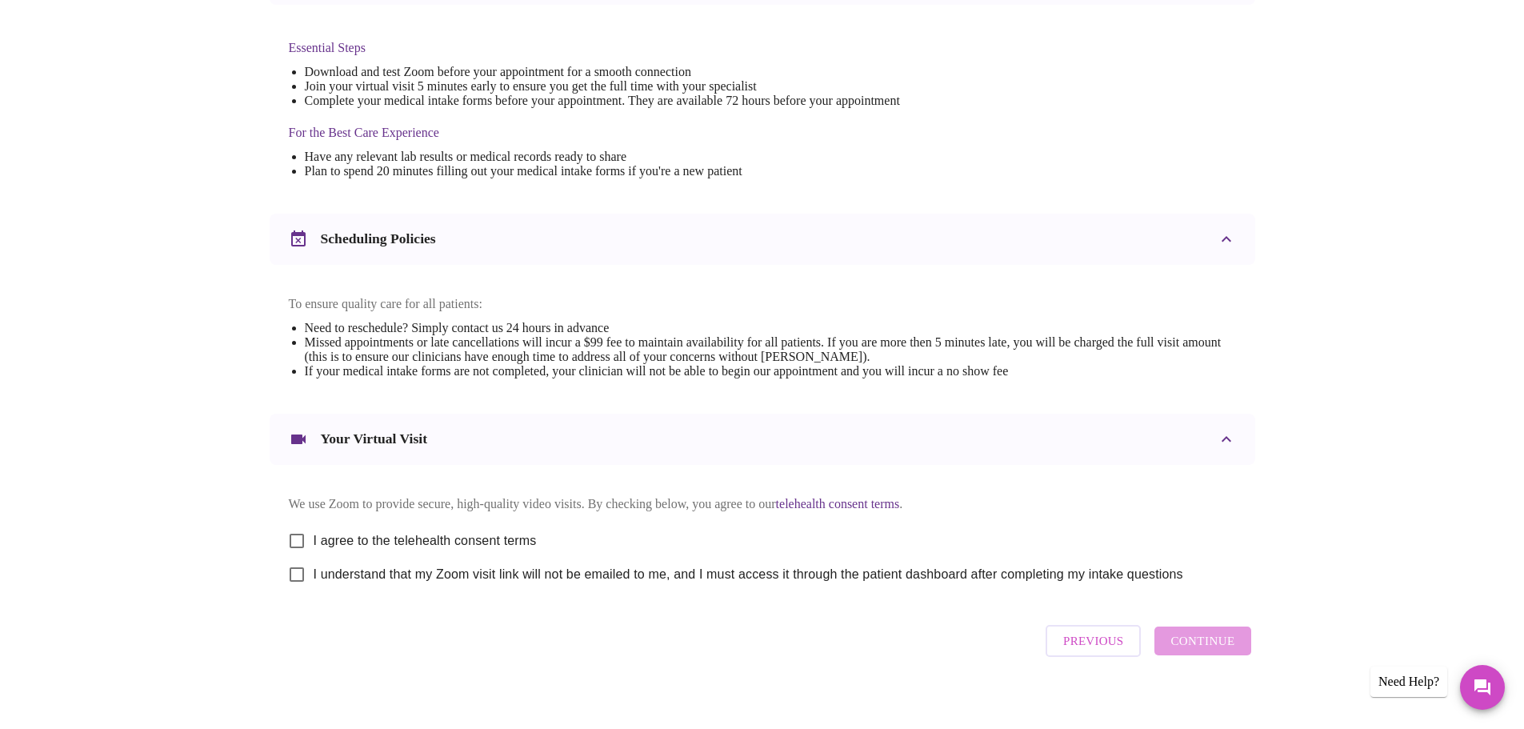
scroll to position [431, 0]
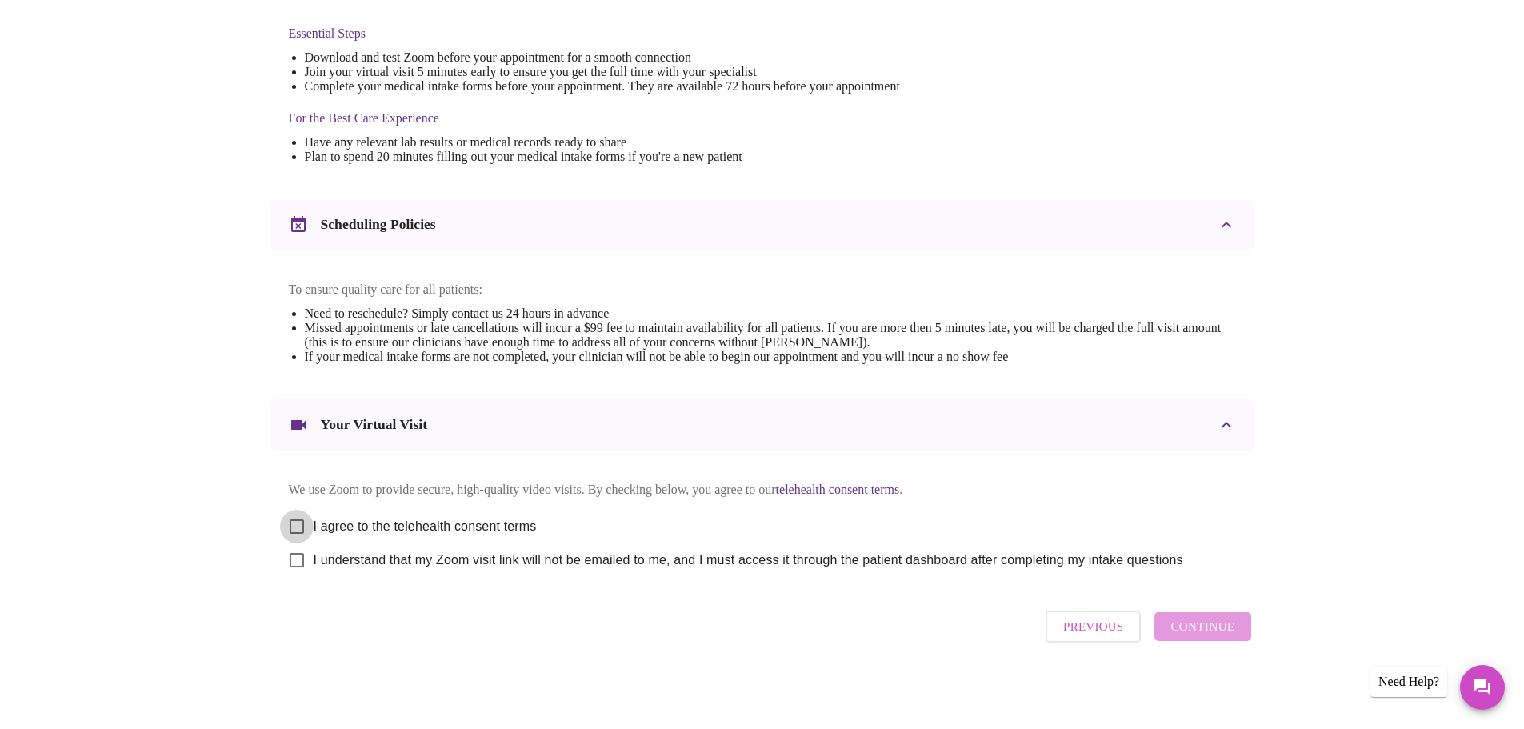
click at [296, 519] on input "I agree to the telehealth consent terms" at bounding box center [297, 527] width 34 height 34
checkbox input "true"
click at [297, 558] on input "I understand that my Zoom visit link will not be emailed to me, and I must acce…" at bounding box center [297, 560] width 34 height 34
checkbox input "true"
click at [1195, 637] on span "Continue" at bounding box center [1202, 626] width 64 height 21
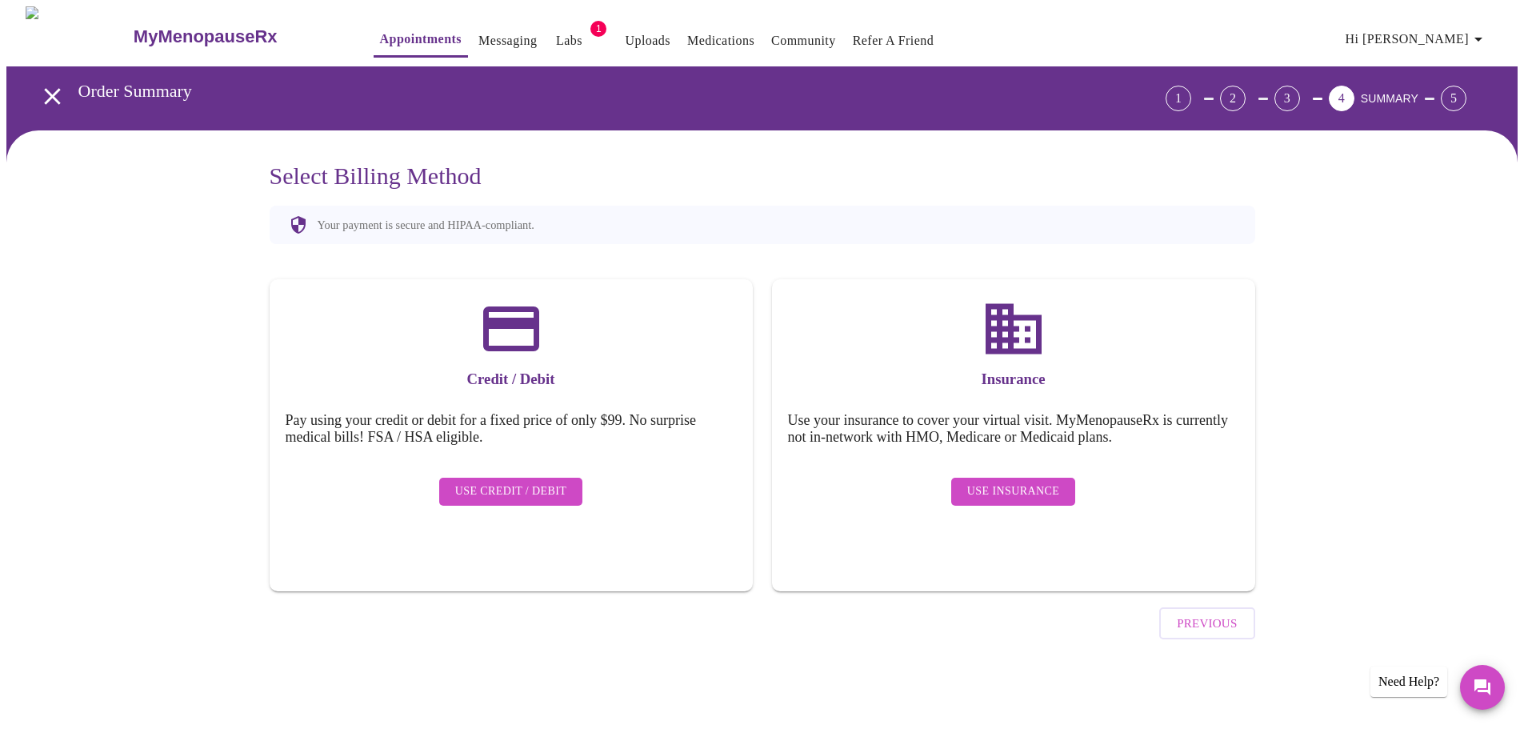
scroll to position [0, 0]
click at [504, 482] on span "Use Credit / Debit" at bounding box center [517, 492] width 112 height 20
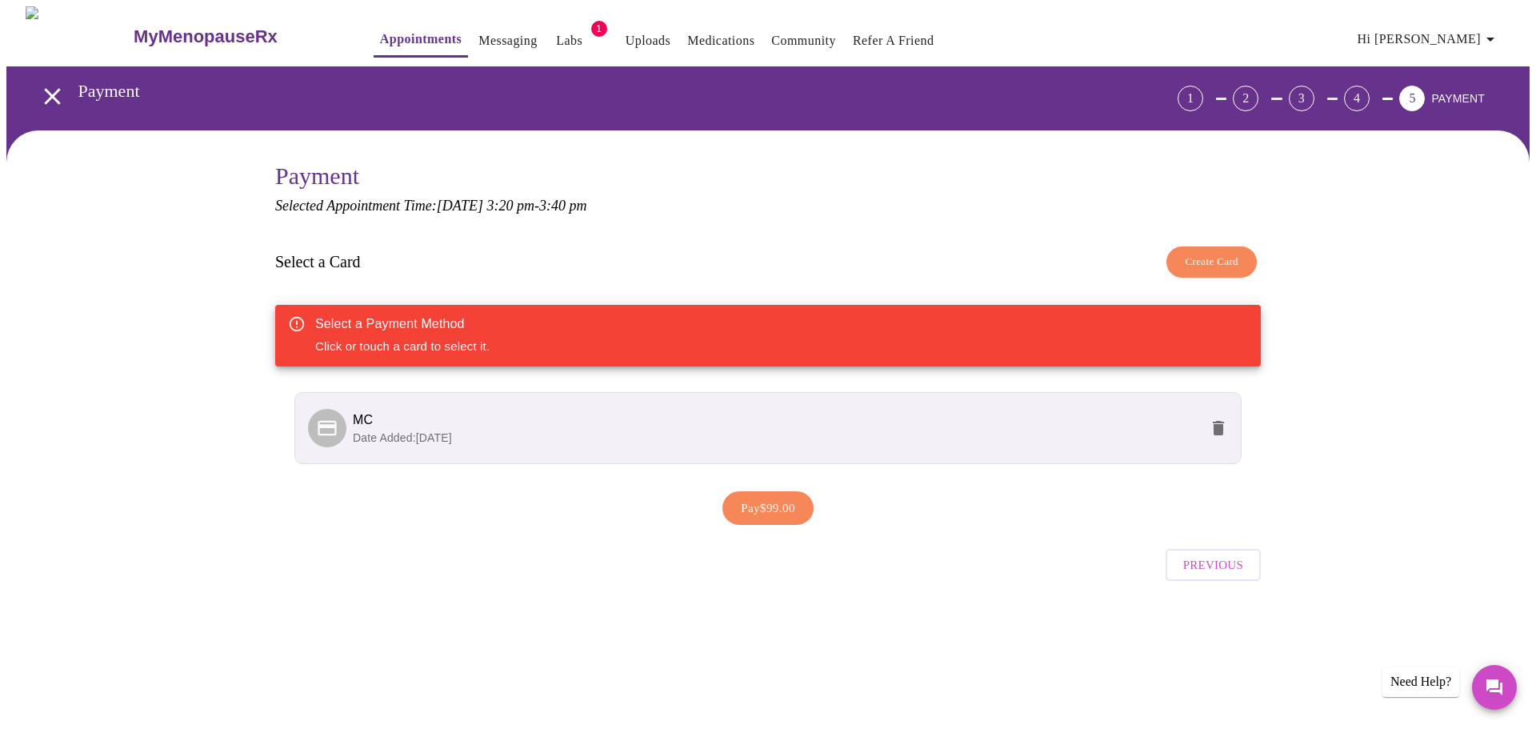
click at [452, 434] on span "Date Added: [DATE]" at bounding box center [402, 437] width 99 height 13
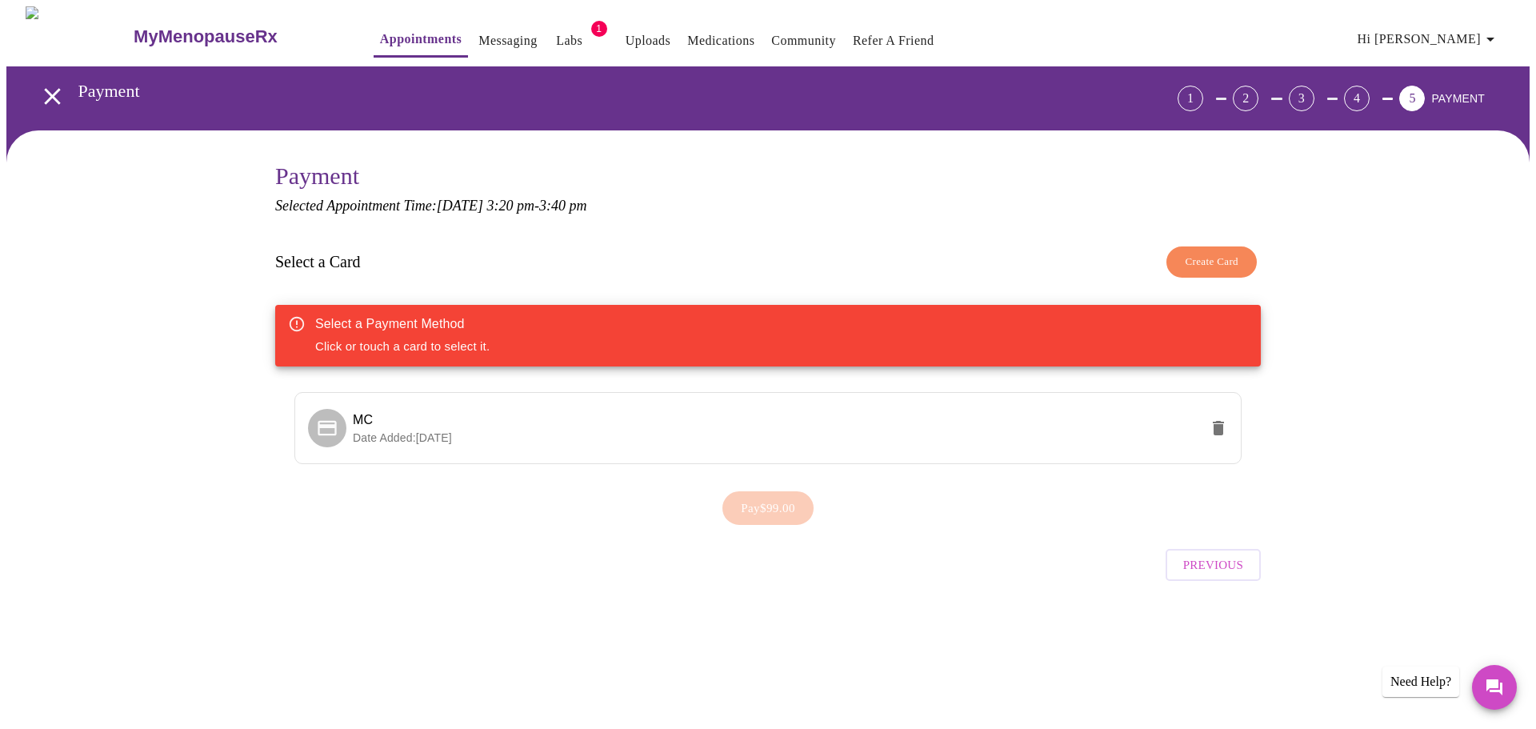
click at [337, 429] on icon at bounding box center [327, 428] width 22 height 22
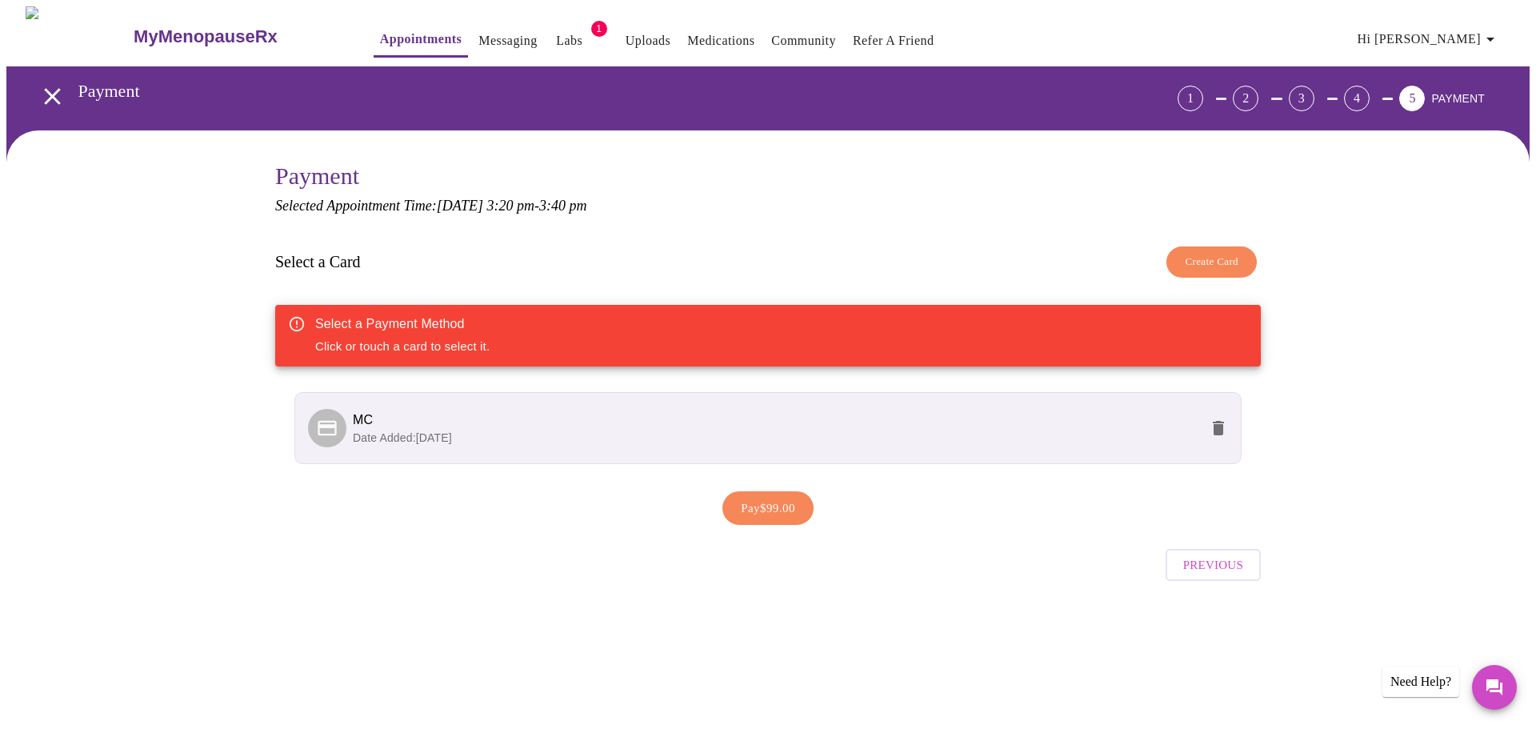
click at [752, 506] on span "Pay $99.00" at bounding box center [768, 508] width 54 height 21
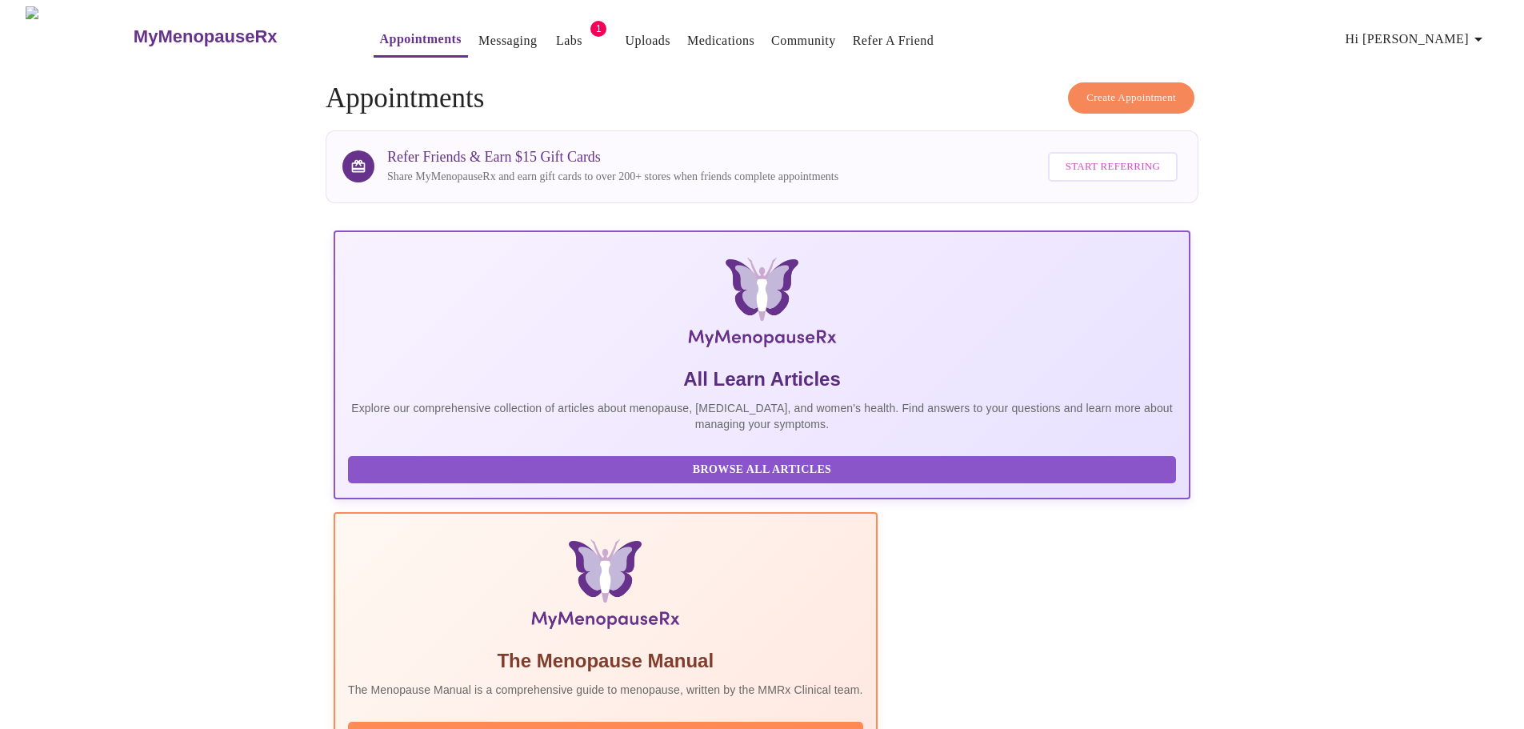
click at [478, 35] on link "Messaging" at bounding box center [507, 41] width 58 height 22
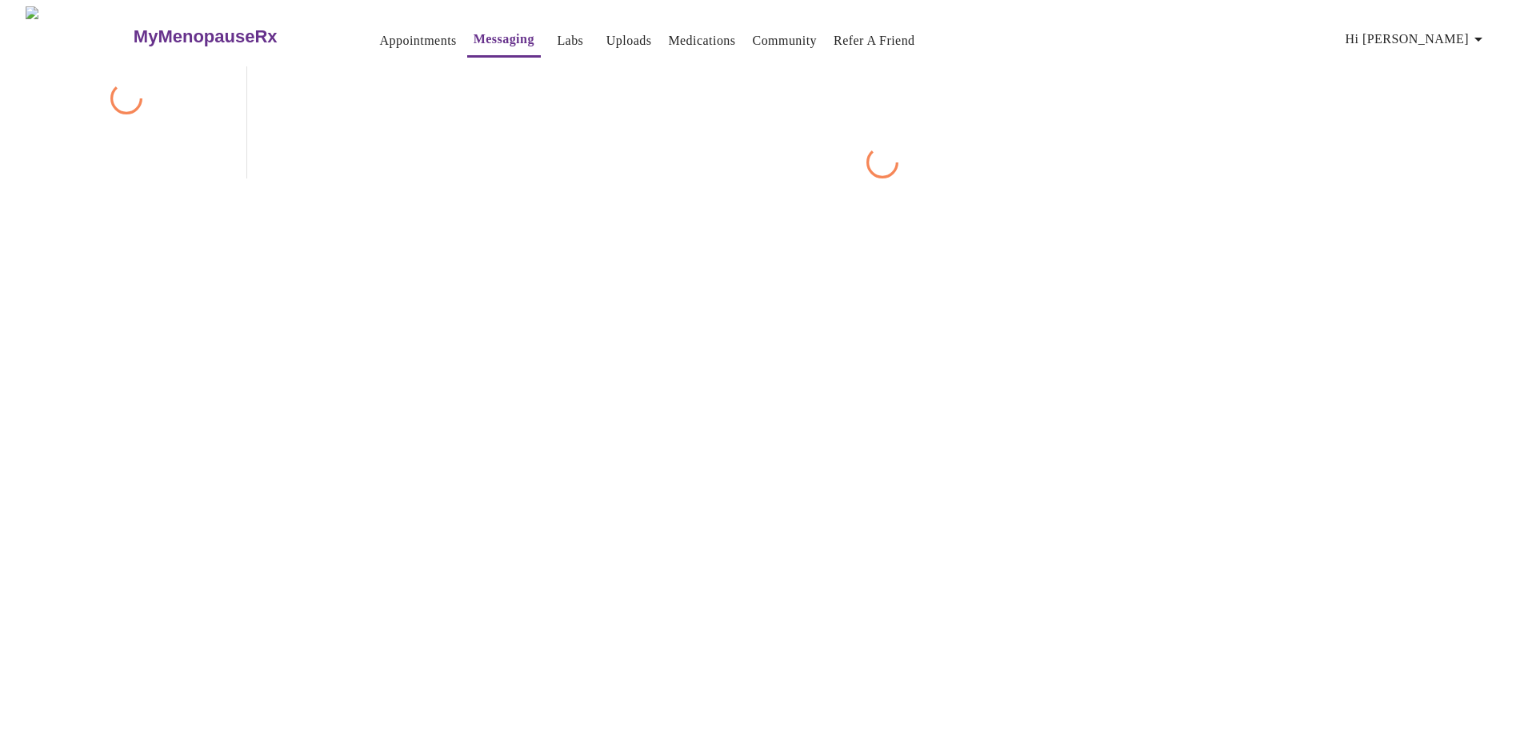
scroll to position [60, 0]
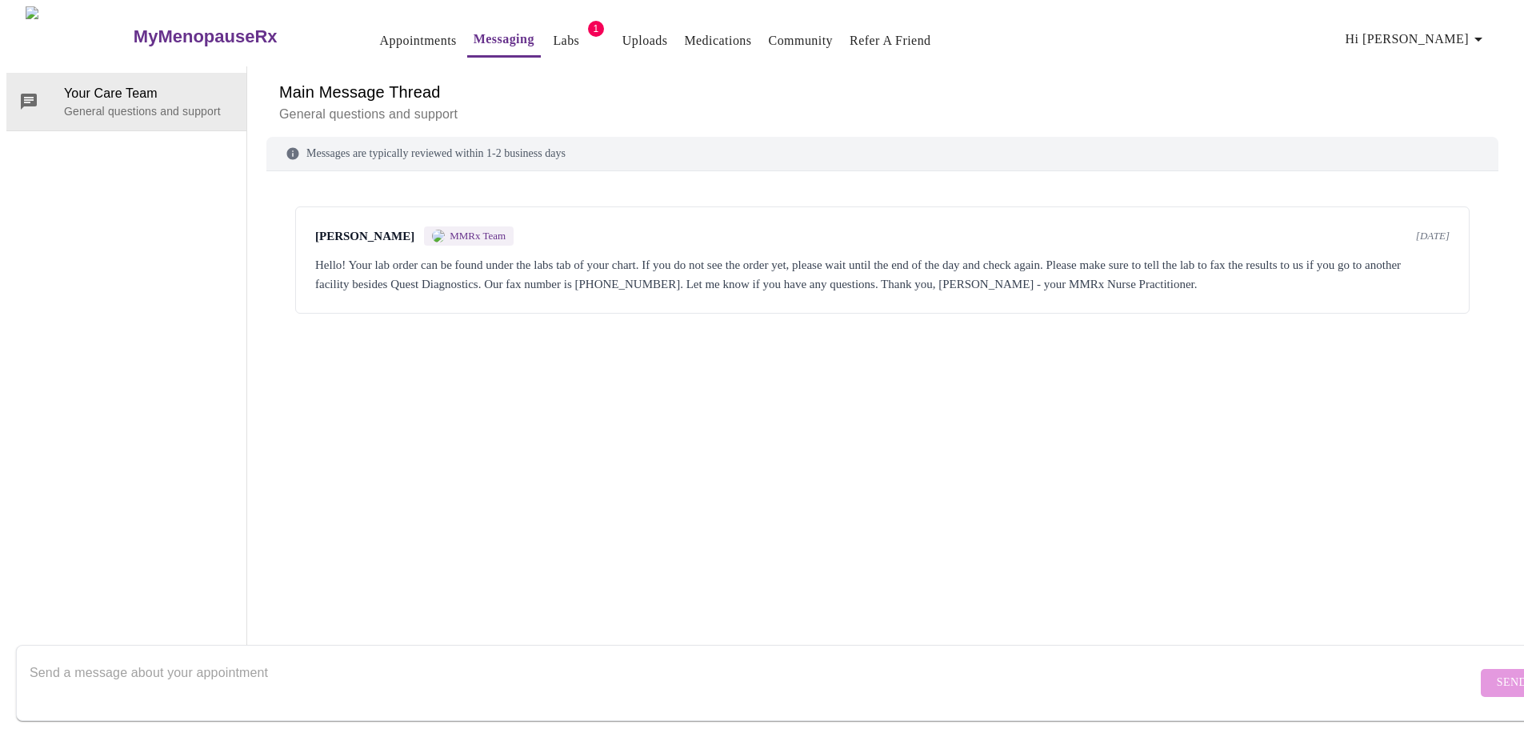
scroll to position [60, 0]
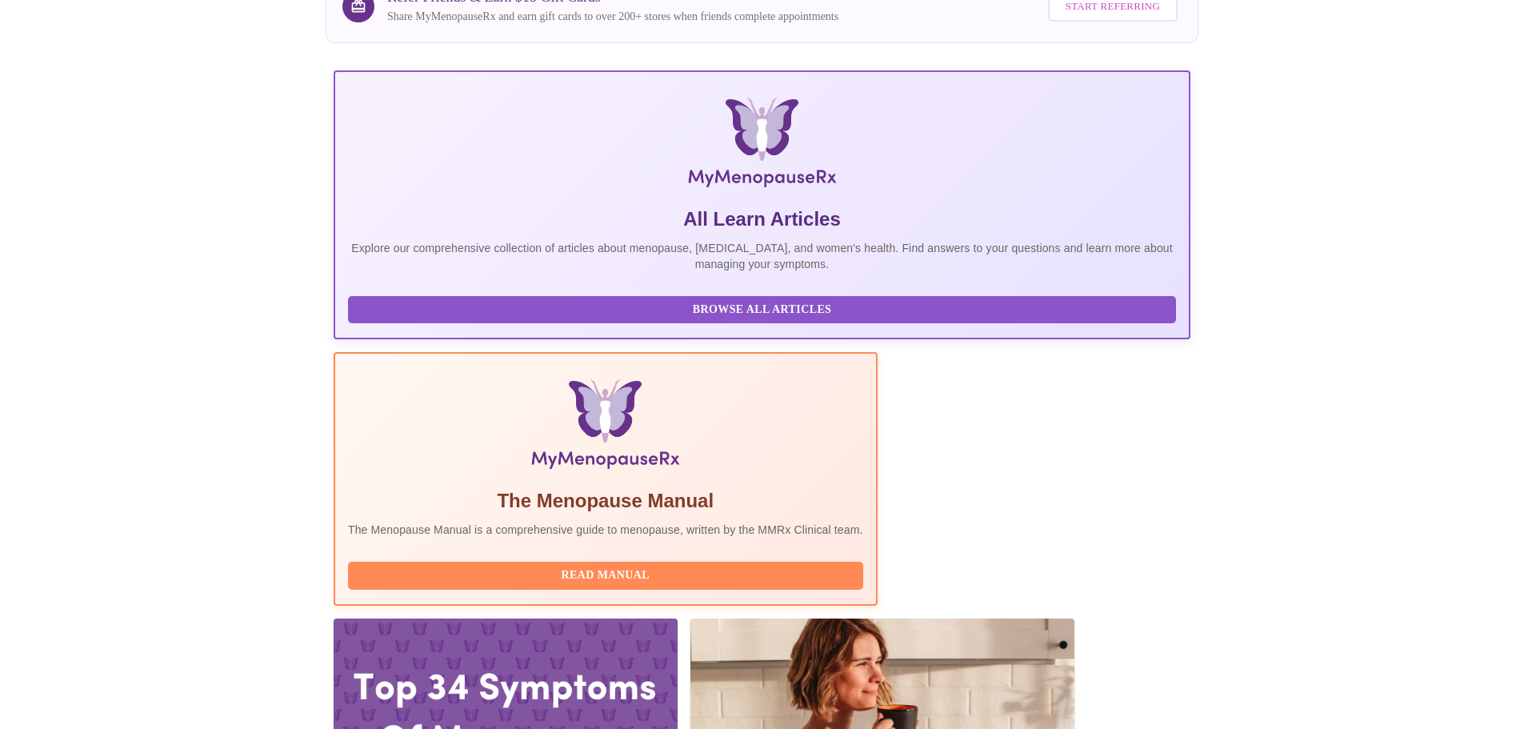
scroll to position [240, 0]
